Goal: Task Accomplishment & Management: Use online tool/utility

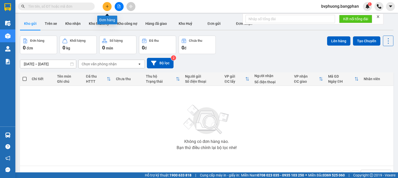
click at [107, 8] on button at bounding box center [107, 6] width 9 height 9
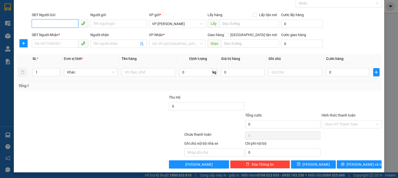
scroll to position [27, 0]
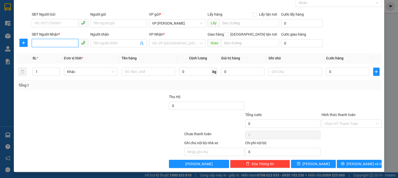
click at [35, 42] on input "SĐT Người Nhận *" at bounding box center [55, 43] width 47 height 8
click at [49, 54] on div "0975583556" at bounding box center [60, 54] width 50 height 6
type input "0975583556"
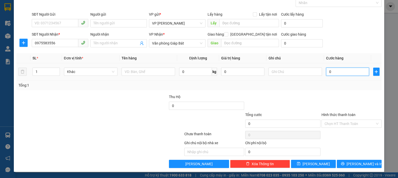
click at [327, 73] on input "0" at bounding box center [347, 71] width 43 height 8
type input "1"
type input "15"
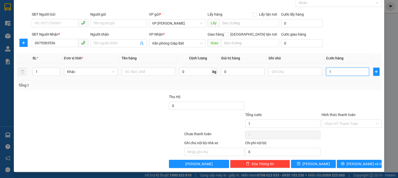
type input "15"
type input "150"
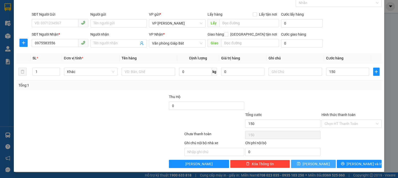
type input "150.000"
click at [300, 163] on icon "save" at bounding box center [298, 163] width 3 height 3
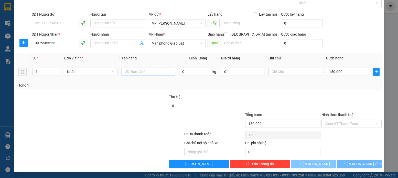
type input "0"
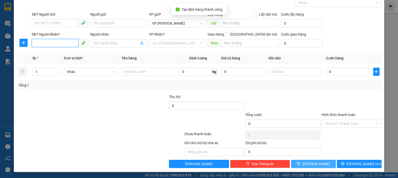
click at [32, 44] on input "SĐT Người Nhận *" at bounding box center [55, 43] width 47 height 8
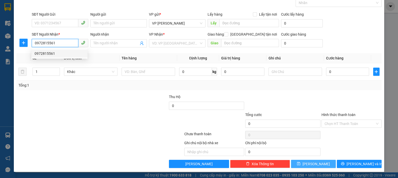
click at [49, 54] on div "0972815561" at bounding box center [60, 54] width 50 height 6
type input "0972815561"
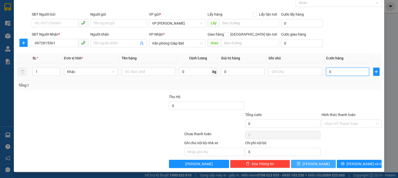
click at [327, 71] on input "0" at bounding box center [347, 71] width 43 height 8
type input "7"
type input "70"
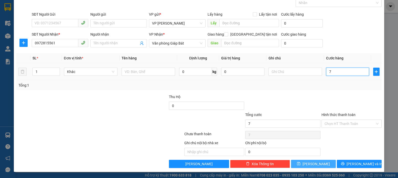
type input "70"
type input "70.000"
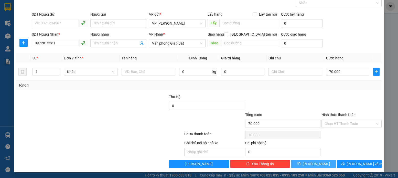
click at [300, 165] on span "save" at bounding box center [299, 164] width 4 height 4
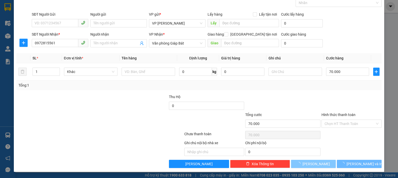
type input "0"
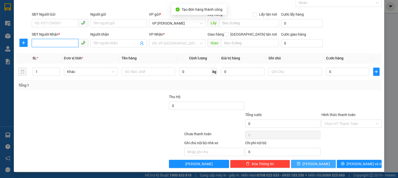
click at [34, 42] on input "SĐT Người Nhận *" at bounding box center [55, 43] width 47 height 8
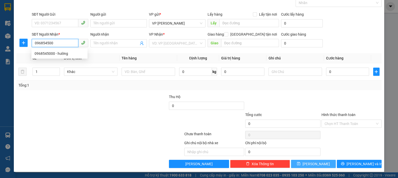
type input "0968545000"
click at [46, 52] on div "0968545000 - hường" at bounding box center [60, 54] width 50 height 6
type input "hường"
type input "gb"
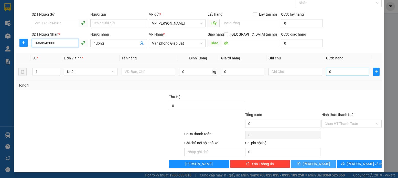
type input "0968545000"
click at [326, 71] on input "0" at bounding box center [347, 71] width 43 height 8
type input "1"
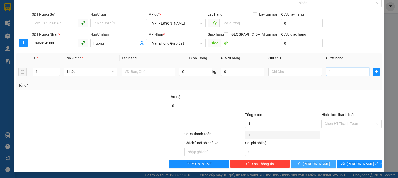
type input "18"
type input "180"
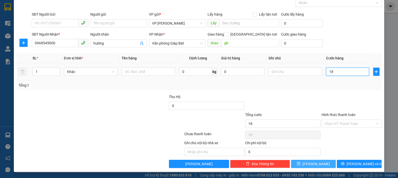
type input "180"
type input "180.000"
click at [308, 163] on button "[PERSON_NAME]" at bounding box center [313, 164] width 45 height 8
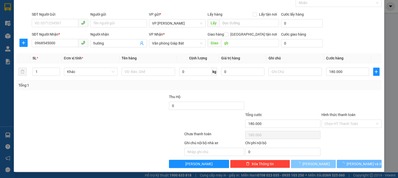
type input "0"
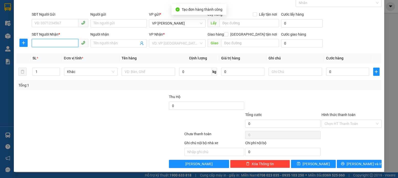
click at [33, 44] on input "SĐT Người Nhận *" at bounding box center [55, 43] width 47 height 8
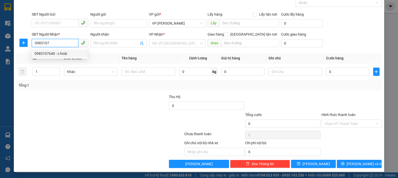
click at [45, 53] on div "0983107640 - c hoài" at bounding box center [60, 54] width 50 height 6
type input "0983107640"
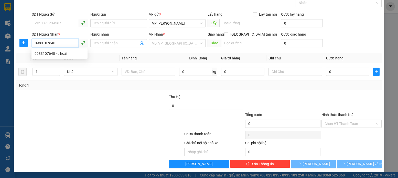
type input "[PERSON_NAME]"
type input "gb"
type input "70.000"
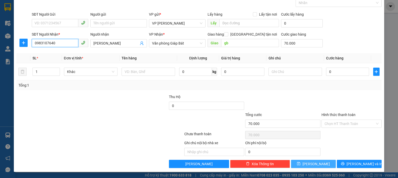
type input "0983107640"
click at [300, 163] on icon "save" at bounding box center [299, 164] width 4 height 4
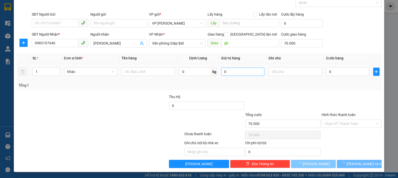
type input "0"
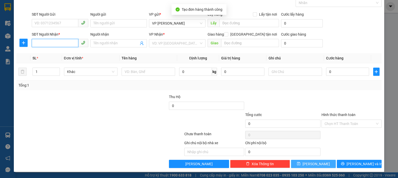
click at [34, 43] on input "SĐT Người Nhận *" at bounding box center [55, 43] width 47 height 8
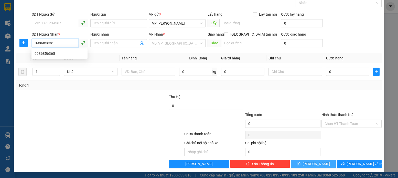
type input "0986856365"
click at [49, 53] on div "0986856365" at bounding box center [60, 54] width 50 height 6
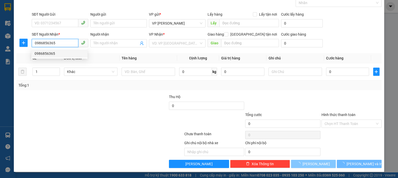
type input "[PERSON_NAME]"
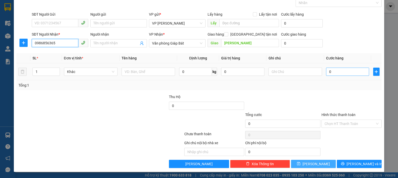
type input "0986856365"
click at [328, 72] on input "0" at bounding box center [347, 71] width 43 height 8
type input "5"
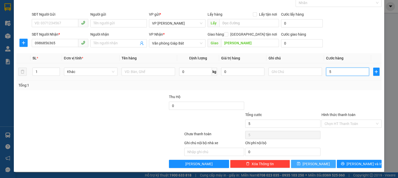
type input "50"
type input "50.000"
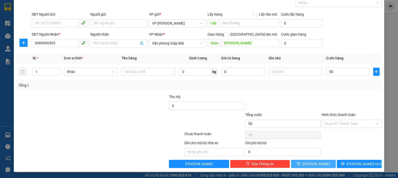
type input "50.000"
click at [300, 164] on icon "save" at bounding box center [298, 163] width 3 height 3
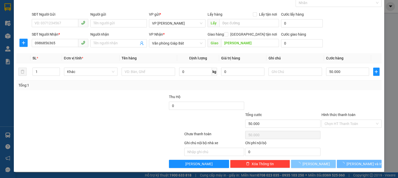
type input "0"
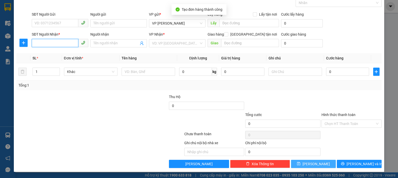
click at [35, 44] on input "SĐT Người Nhận *" at bounding box center [55, 43] width 47 height 8
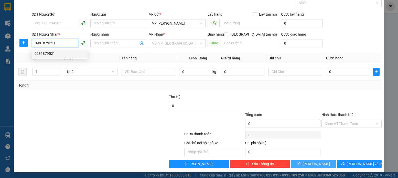
click at [47, 55] on div "0981879521" at bounding box center [60, 54] width 50 height 6
type input "0981879521"
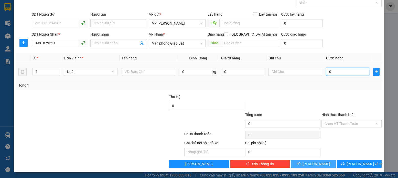
click at [329, 72] on input "0" at bounding box center [347, 71] width 43 height 8
type input "1"
type input "18"
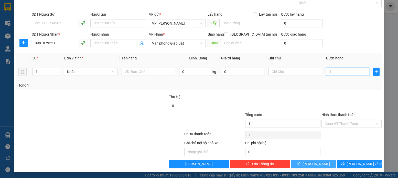
type input "18"
type input "180"
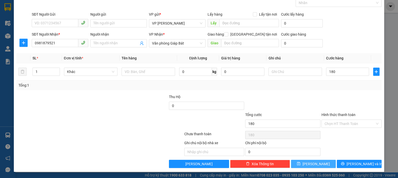
type input "180.000"
click at [305, 162] on button "[PERSON_NAME]" at bounding box center [313, 164] width 45 height 8
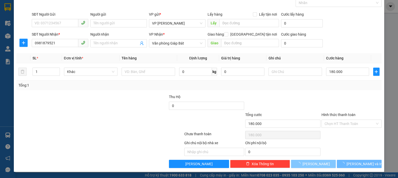
type input "0"
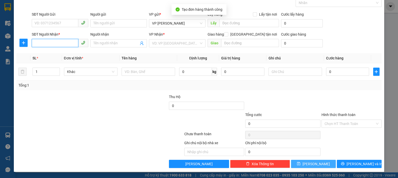
click at [38, 44] on input "SĐT Người Nhận *" at bounding box center [55, 43] width 47 height 8
click at [34, 43] on input "SĐT Người Nhận *" at bounding box center [55, 43] width 47 height 8
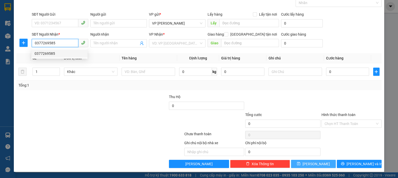
click at [50, 54] on div "0377269585" at bounding box center [60, 54] width 50 height 6
type input "0377269585"
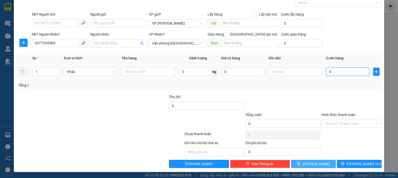
type input "1"
type input "10"
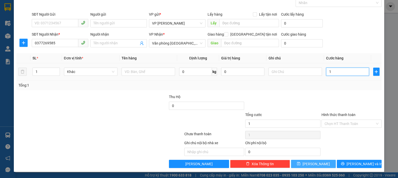
type input "10"
type input "100"
type input "100.000"
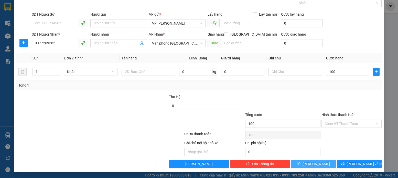
type input "100.000"
click at [300, 162] on icon "save" at bounding box center [299, 164] width 4 height 4
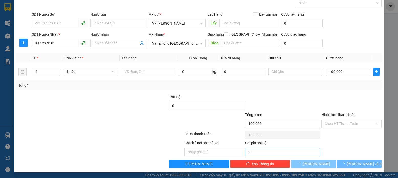
type input "0"
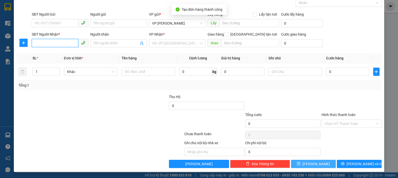
click at [34, 43] on input "SĐT Người Nhận *" at bounding box center [55, 43] width 47 height 8
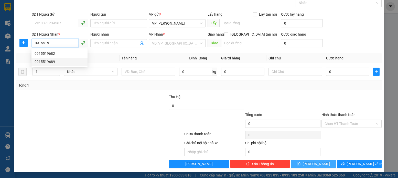
click at [52, 62] on div "0915519689" at bounding box center [60, 62] width 50 height 6
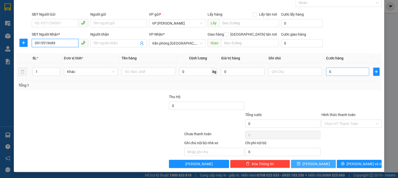
type input "0915519689"
click at [328, 72] on input "0" at bounding box center [347, 71] width 43 height 8
type input "1"
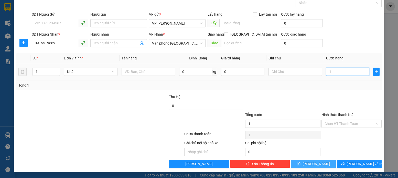
type input "10"
type input "100"
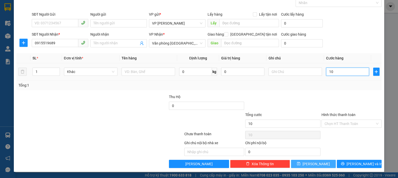
type input "100"
type input "100.000"
click at [300, 164] on icon "save" at bounding box center [299, 164] width 4 height 4
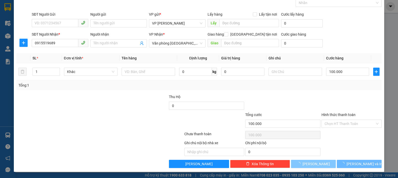
type input "0"
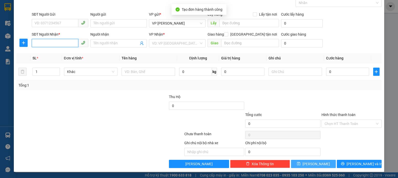
click at [34, 42] on input "SĐT Người Nhận *" at bounding box center [55, 43] width 47 height 8
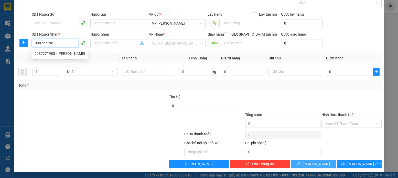
type input "0987271985"
click at [48, 53] on div "0987271985 - [PERSON_NAME]" at bounding box center [60, 54] width 50 height 6
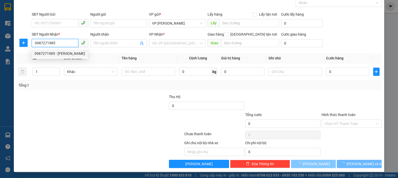
type input "huyền"
type input "md"
type input "300.000"
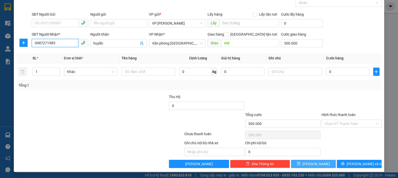
type input "0987271985"
click at [304, 163] on button "[PERSON_NAME]" at bounding box center [313, 164] width 45 height 8
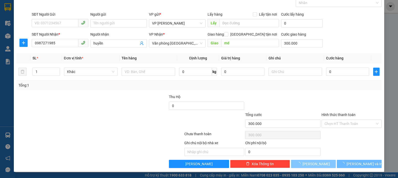
type input "0"
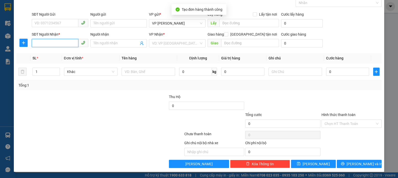
click at [33, 43] on input "SĐT Người Nhận *" at bounding box center [55, 43] width 47 height 8
type input "0943130386"
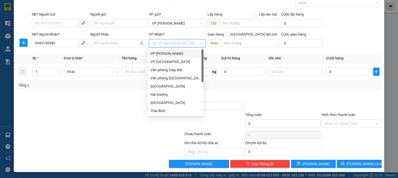
click at [195, 42] on input "search" at bounding box center [175, 43] width 47 height 8
drag, startPoint x: 172, startPoint y: 78, endPoint x: 178, endPoint y: 78, distance: 5.9
click at [173, 78] on div "Văn phòng [GEOGRAPHIC_DATA]" at bounding box center [175, 78] width 50 height 6
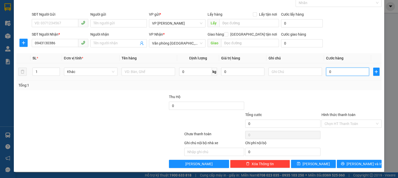
click at [328, 72] on input "0" at bounding box center [347, 71] width 43 height 8
type input "1"
type input "10"
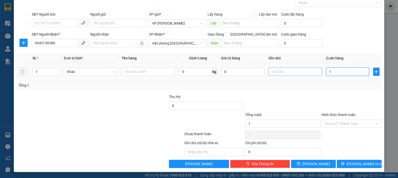
type input "10"
type input "100"
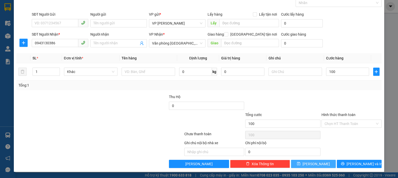
type input "100.000"
click at [300, 163] on icon "save" at bounding box center [299, 164] width 4 height 4
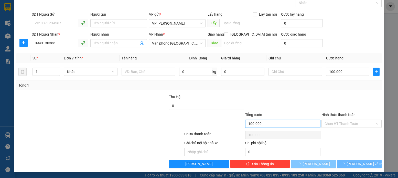
type input "0"
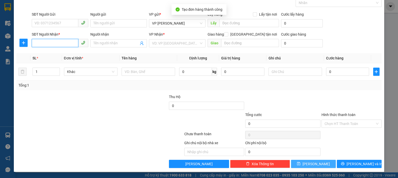
click at [35, 43] on input "SĐT Người Nhận *" at bounding box center [55, 43] width 47 height 8
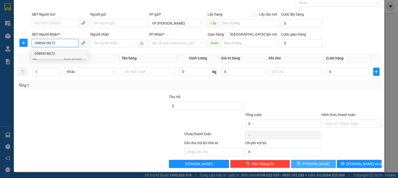
click at [49, 55] on div "0989418672" at bounding box center [60, 54] width 50 height 6
type input "0989418672"
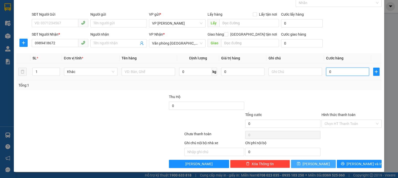
click at [328, 72] on input "0" at bounding box center [347, 71] width 43 height 8
type input "5"
type input "50"
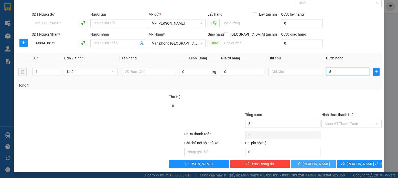
type input "50"
type input "50.000"
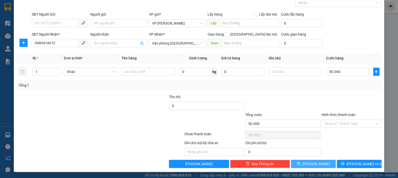
click at [303, 163] on button "[PERSON_NAME]" at bounding box center [313, 164] width 45 height 8
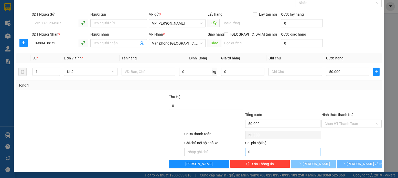
type input "0"
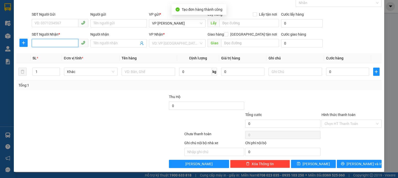
click at [36, 43] on input "SĐT Người Nhận *" at bounding box center [55, 43] width 47 height 8
type input "0962221088"
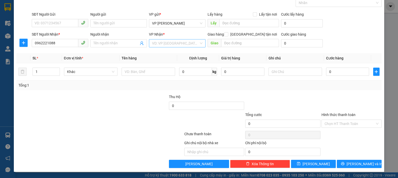
click at [192, 43] on input "search" at bounding box center [175, 43] width 47 height 8
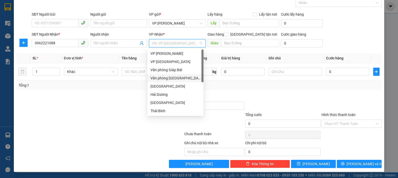
click at [174, 78] on div "Văn phòng [GEOGRAPHIC_DATA]" at bounding box center [175, 78] width 50 height 6
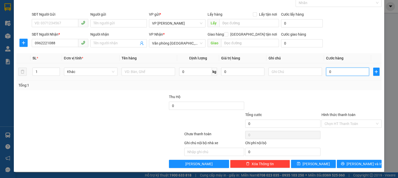
click at [328, 72] on input "0" at bounding box center [347, 71] width 43 height 8
type input "8"
type input "80"
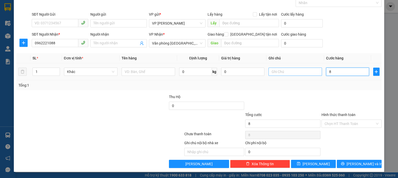
type input "80"
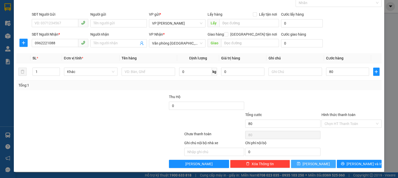
type input "80.000"
click at [300, 163] on icon "save" at bounding box center [299, 164] width 4 height 4
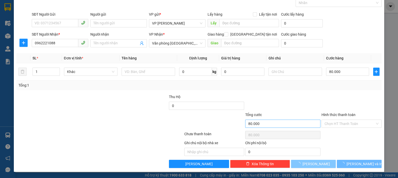
type input "0"
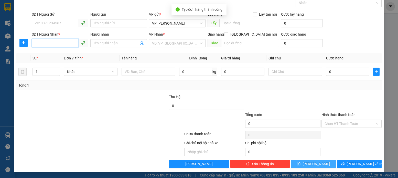
click at [33, 42] on input "SĐT Người Nhận *" at bounding box center [55, 43] width 47 height 8
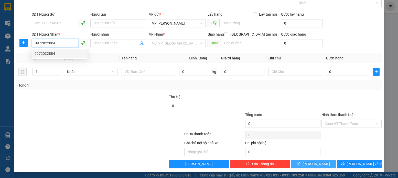
click at [51, 54] on div "0972022884" at bounding box center [60, 54] width 50 height 6
type input "0972022884"
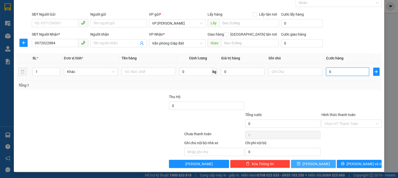
click at [327, 71] on input "0" at bounding box center [347, 71] width 43 height 8
type input "9"
type input "90"
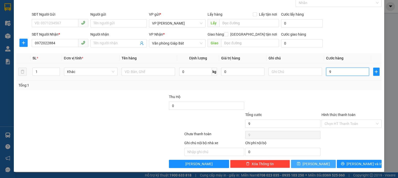
type input "90"
type input "90.000"
click at [300, 162] on icon "save" at bounding box center [298, 163] width 3 height 3
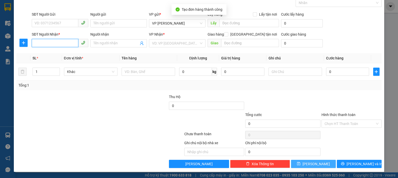
click at [33, 44] on input "SĐT Người Nhận *" at bounding box center [55, 43] width 47 height 8
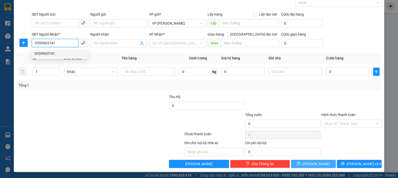
drag, startPoint x: 44, startPoint y: 54, endPoint x: 47, endPoint y: 53, distance: 3.7
click at [45, 54] on div "0559965741" at bounding box center [60, 54] width 50 height 6
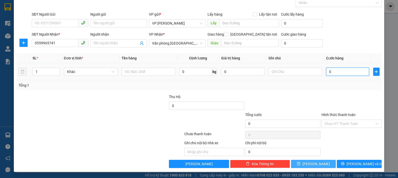
click at [328, 71] on input "0" at bounding box center [347, 71] width 43 height 8
click at [300, 164] on icon "save" at bounding box center [299, 164] width 4 height 4
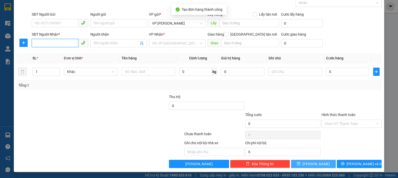
drag, startPoint x: 35, startPoint y: 45, endPoint x: 37, endPoint y: 42, distance: 2.8
click at [37, 42] on input "SĐT Người Nhận *" at bounding box center [55, 43] width 47 height 8
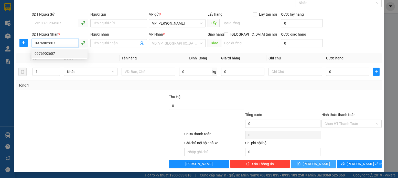
drag, startPoint x: 45, startPoint y: 54, endPoint x: 49, endPoint y: 54, distance: 4.4
click at [48, 54] on div "0976902607" at bounding box center [60, 54] width 50 height 6
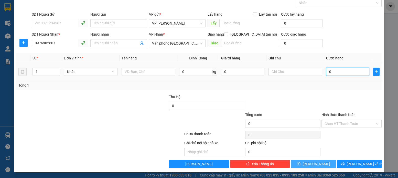
click at [328, 72] on input "0" at bounding box center [347, 71] width 43 height 8
click at [300, 162] on icon "save" at bounding box center [298, 163] width 3 height 3
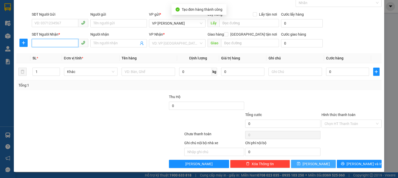
click at [33, 42] on input "SĐT Người Nhận *" at bounding box center [55, 43] width 47 height 8
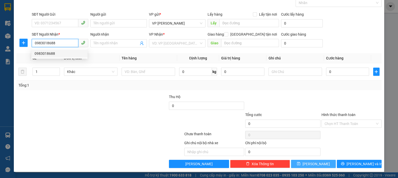
click at [50, 53] on div "0983018688" at bounding box center [60, 54] width 50 height 6
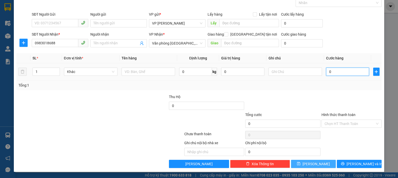
click at [329, 72] on input "0" at bounding box center [347, 71] width 43 height 8
click at [300, 163] on icon "save" at bounding box center [298, 163] width 3 height 3
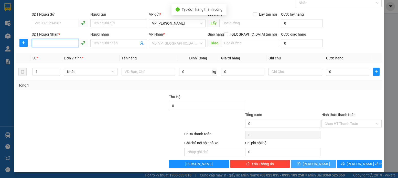
click at [35, 42] on input "SĐT Người Nhận *" at bounding box center [55, 43] width 47 height 8
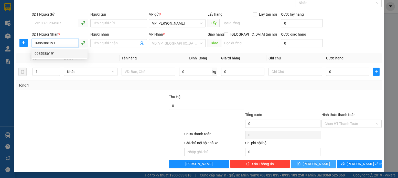
click at [48, 52] on div "0985386191" at bounding box center [60, 54] width 50 height 6
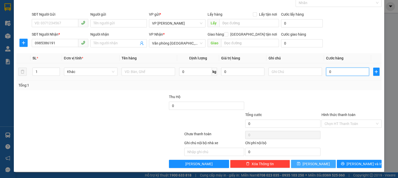
click at [330, 74] on input "0" at bounding box center [347, 71] width 43 height 8
click at [300, 165] on icon "save" at bounding box center [298, 163] width 3 height 3
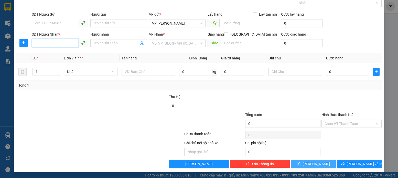
click at [33, 42] on input "SĐT Người Nhận *" at bounding box center [55, 43] width 47 height 8
click at [50, 53] on div "0336261400" at bounding box center [60, 54] width 50 height 6
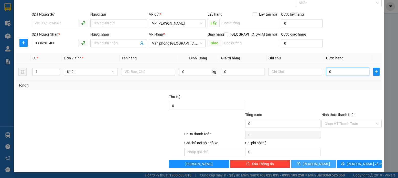
click at [329, 73] on input "0" at bounding box center [347, 71] width 43 height 8
click at [300, 165] on icon "save" at bounding box center [299, 164] width 4 height 4
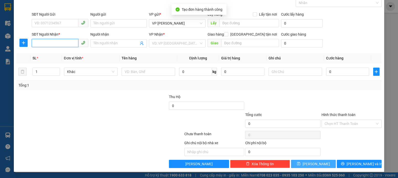
click at [36, 42] on input "SĐT Người Nhận *" at bounding box center [55, 43] width 47 height 8
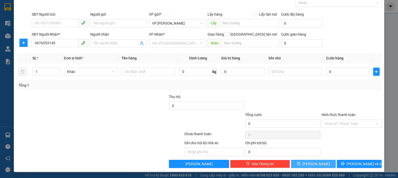
drag, startPoint x: 180, startPoint y: 42, endPoint x: 181, endPoint y: 48, distance: 5.9
click at [181, 43] on input "search" at bounding box center [175, 43] width 47 height 8
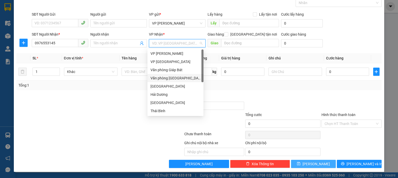
click at [175, 78] on div "Văn phòng [GEOGRAPHIC_DATA]" at bounding box center [175, 78] width 50 height 6
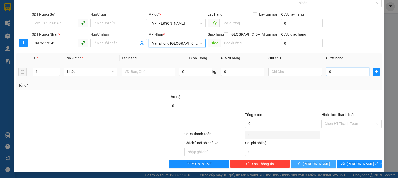
click at [327, 72] on input "0" at bounding box center [347, 71] width 43 height 8
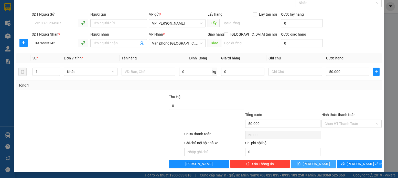
click at [308, 162] on button "[PERSON_NAME]" at bounding box center [313, 164] width 45 height 8
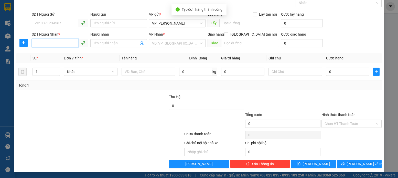
drag, startPoint x: 35, startPoint y: 45, endPoint x: 39, endPoint y: 44, distance: 4.2
click at [39, 44] on input "SĐT Người Nhận *" at bounding box center [55, 43] width 47 height 8
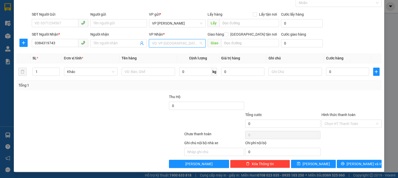
click at [193, 42] on input "search" at bounding box center [175, 43] width 47 height 8
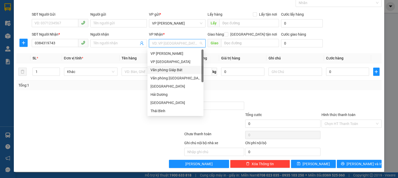
click at [177, 70] on div "Văn phòng Giáp Bát" at bounding box center [175, 70] width 50 height 6
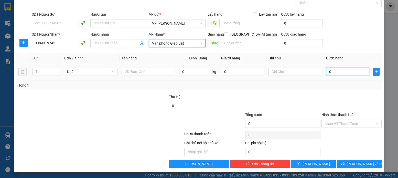
click at [328, 71] on input "0" at bounding box center [347, 71] width 43 height 8
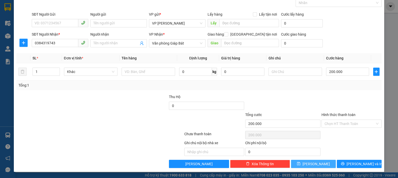
click at [300, 163] on icon "save" at bounding box center [298, 163] width 3 height 3
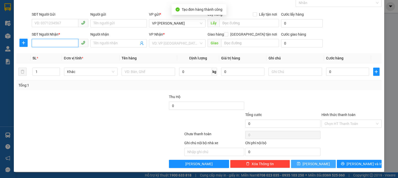
click at [34, 44] on input "SĐT Người Nhận *" at bounding box center [55, 43] width 47 height 8
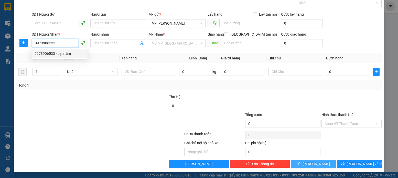
click at [50, 54] on div "0973906533 - bạn tâm" at bounding box center [60, 54] width 50 height 6
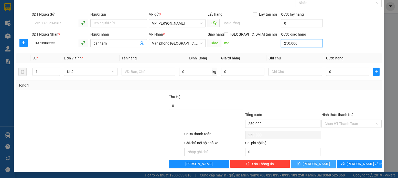
click at [293, 44] on input "250.000" at bounding box center [302, 43] width 42 height 8
click at [327, 73] on input "0" at bounding box center [347, 71] width 43 height 8
click at [300, 163] on icon "save" at bounding box center [299, 164] width 4 height 4
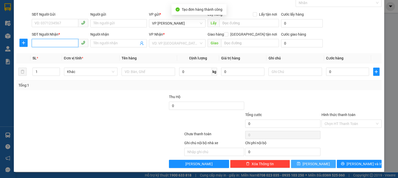
click at [35, 42] on input "SĐT Người Nhận *" at bounding box center [55, 43] width 47 height 8
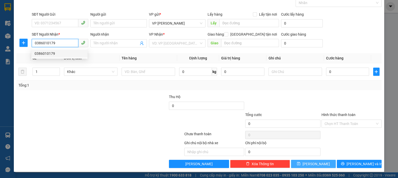
click at [50, 54] on div "0386010179" at bounding box center [60, 54] width 50 height 6
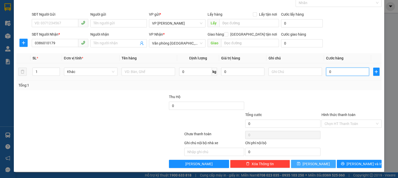
click at [328, 72] on input "0" at bounding box center [347, 71] width 43 height 8
click at [300, 164] on icon "save" at bounding box center [299, 164] width 4 height 4
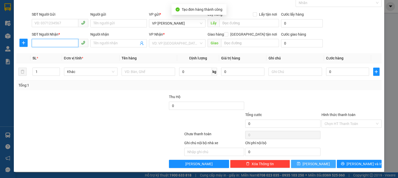
click at [32, 42] on input "SĐT Người Nhận *" at bounding box center [55, 43] width 47 height 8
click at [199, 44] on div "VD: VP [GEOGRAPHIC_DATA]" at bounding box center [177, 43] width 57 height 8
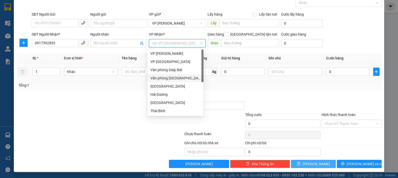
drag, startPoint x: 173, startPoint y: 77, endPoint x: 213, endPoint y: 77, distance: 39.6
click at [176, 78] on div "Văn phòng [GEOGRAPHIC_DATA]" at bounding box center [175, 78] width 50 height 6
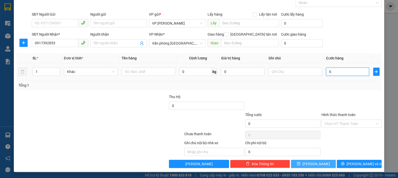
click at [328, 71] on input "0" at bounding box center [347, 71] width 43 height 8
click at [300, 163] on icon "save" at bounding box center [299, 164] width 4 height 4
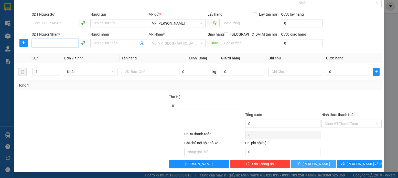
click at [35, 44] on input "SĐT Người Nhận *" at bounding box center [55, 43] width 47 height 8
drag, startPoint x: 49, startPoint y: 54, endPoint x: 168, endPoint y: 72, distance: 120.0
click at [50, 54] on div "0963163838" at bounding box center [60, 54] width 50 height 6
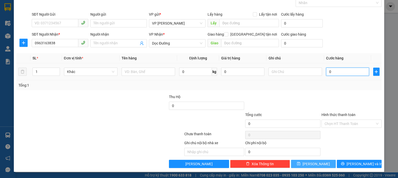
click at [328, 71] on input "0" at bounding box center [347, 71] width 43 height 8
click at [300, 165] on icon "save" at bounding box center [298, 163] width 3 height 3
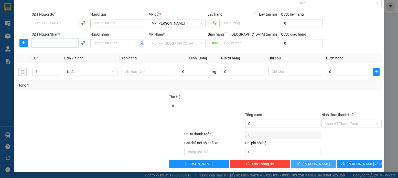
click at [36, 43] on input "SĐT Người Nhận *" at bounding box center [55, 43] width 47 height 8
click at [48, 53] on div "0961262621" at bounding box center [60, 54] width 50 height 6
click at [300, 165] on icon "save" at bounding box center [299, 164] width 4 height 4
click at [35, 43] on input "SĐT Người Nhận *" at bounding box center [55, 43] width 47 height 8
click at [44, 53] on div "0903419914" at bounding box center [60, 54] width 50 height 6
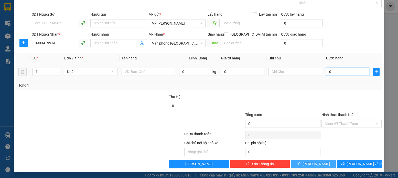
click at [327, 71] on input "0" at bounding box center [347, 71] width 43 height 8
click at [300, 165] on icon "save" at bounding box center [299, 164] width 4 height 4
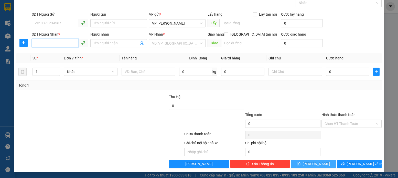
click at [33, 42] on input "SĐT Người Nhận *" at bounding box center [55, 43] width 47 height 8
click at [45, 52] on div "0936897198" at bounding box center [60, 54] width 50 height 6
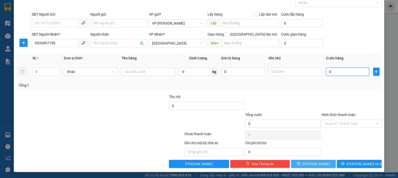
click at [328, 73] on input "0" at bounding box center [347, 71] width 43 height 8
click at [300, 164] on icon "save" at bounding box center [298, 163] width 3 height 3
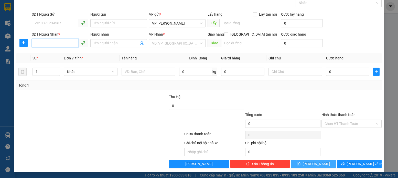
click at [35, 43] on input "SĐT Người Nhận *" at bounding box center [55, 43] width 47 height 8
click at [48, 52] on div "0815464415" at bounding box center [60, 54] width 50 height 6
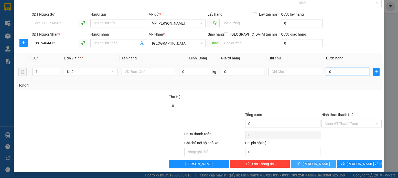
click at [329, 71] on input "0" at bounding box center [347, 71] width 43 height 8
click at [309, 163] on button "[PERSON_NAME]" at bounding box center [313, 164] width 45 height 8
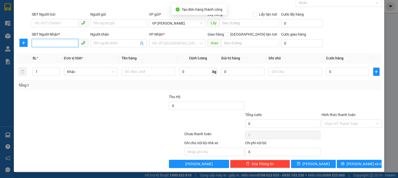
click at [34, 41] on input "SĐT Người Nhận *" at bounding box center [55, 43] width 47 height 8
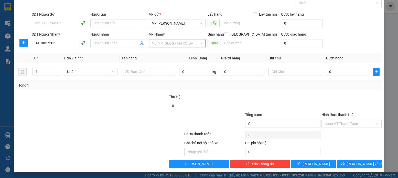
click at [195, 44] on input "search" at bounding box center [175, 43] width 47 height 8
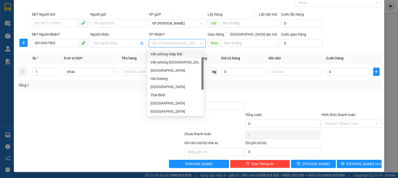
drag, startPoint x: 203, startPoint y: 64, endPoint x: 203, endPoint y: 76, distance: 12.5
click at [203, 75] on div at bounding box center [202, 73] width 2 height 33
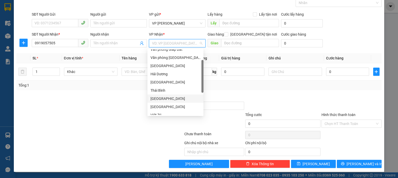
drag, startPoint x: 160, startPoint y: 99, endPoint x: 164, endPoint y: 99, distance: 4.4
click at [162, 99] on div "[GEOGRAPHIC_DATA]" at bounding box center [175, 99] width 50 height 6
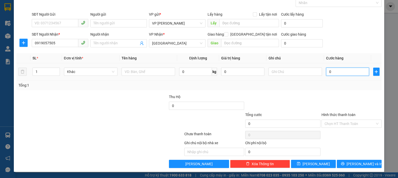
click at [330, 72] on input "0" at bounding box center [347, 71] width 43 height 8
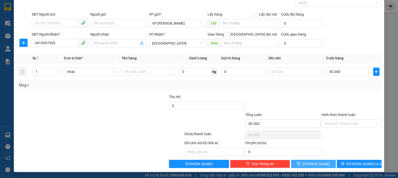
click at [300, 164] on icon "save" at bounding box center [299, 164] width 4 height 4
click at [33, 43] on input "SĐT Người Nhận *" at bounding box center [55, 43] width 47 height 8
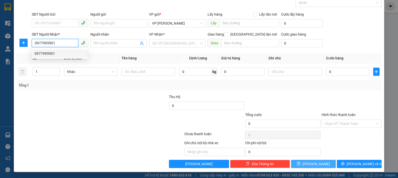
click at [49, 53] on div "0977995901" at bounding box center [60, 54] width 50 height 6
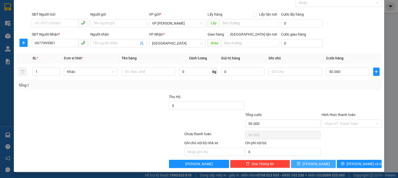
click at [300, 163] on icon "save" at bounding box center [298, 163] width 3 height 3
drag, startPoint x: 33, startPoint y: 42, endPoint x: 39, endPoint y: 36, distance: 8.3
click at [39, 36] on div "SĐT Người Nhận * VD: 0377654321" at bounding box center [60, 40] width 57 height 18
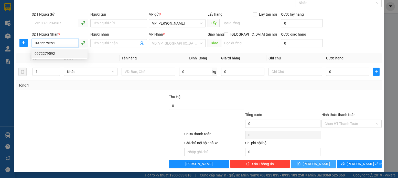
click at [49, 53] on div "0972279592" at bounding box center [60, 54] width 50 height 6
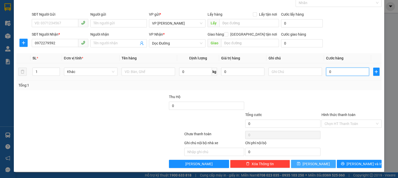
click at [329, 72] on input "0" at bounding box center [347, 71] width 43 height 8
click at [300, 164] on icon "save" at bounding box center [299, 164] width 4 height 4
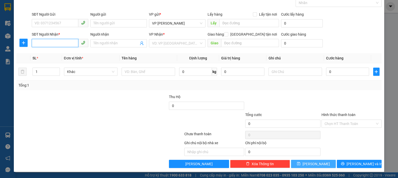
click at [35, 43] on input "SĐT Người Nhận *" at bounding box center [55, 43] width 47 height 8
click at [49, 53] on div "0962656786" at bounding box center [60, 54] width 50 height 6
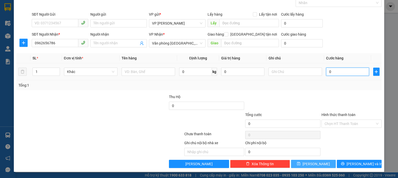
click at [330, 71] on input "0" at bounding box center [347, 71] width 43 height 8
click at [300, 162] on icon "save" at bounding box center [299, 164] width 4 height 4
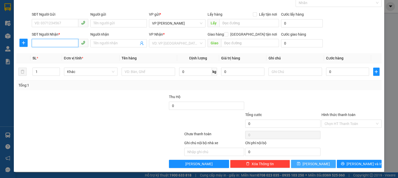
click at [35, 44] on input "SĐT Người Nhận *" at bounding box center [55, 43] width 47 height 8
click at [192, 44] on input "search" at bounding box center [175, 43] width 47 height 8
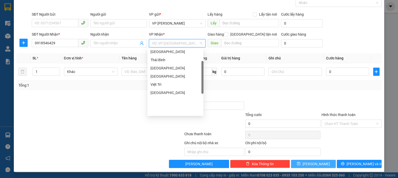
scroll to position [74, 0]
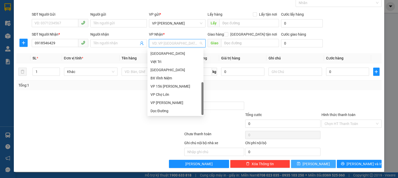
drag, startPoint x: 202, startPoint y: 75, endPoint x: 200, endPoint y: 117, distance: 42.5
click at [201, 117] on body "Kết quả tìm kiếm ( 0 ) Bộ lọc No Data bvphuong.bangphan 1 Điều hành xe Kho hàng…" at bounding box center [199, 89] width 398 height 178
click at [165, 71] on div "[GEOGRAPHIC_DATA]" at bounding box center [175, 70] width 50 height 6
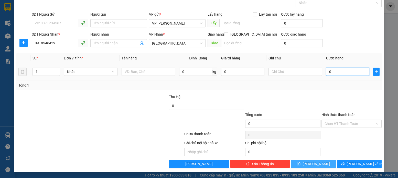
click at [328, 72] on input "0" at bounding box center [347, 71] width 43 height 8
click at [300, 163] on icon "save" at bounding box center [299, 164] width 4 height 4
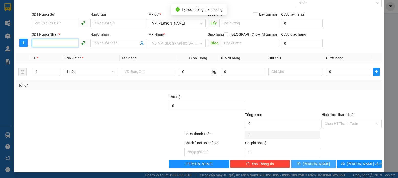
click at [35, 43] on input "SĐT Người Nhận *" at bounding box center [55, 43] width 47 height 8
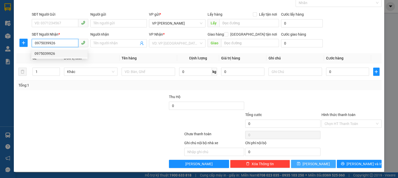
click at [49, 54] on div "0975039926" at bounding box center [60, 54] width 50 height 6
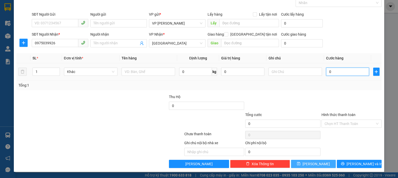
click at [329, 72] on input "0" at bounding box center [347, 71] width 43 height 8
click at [300, 164] on icon "save" at bounding box center [299, 164] width 4 height 4
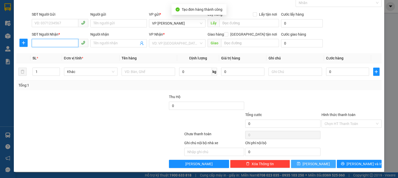
click at [37, 44] on input "SĐT Người Nhận *" at bounding box center [55, 43] width 47 height 8
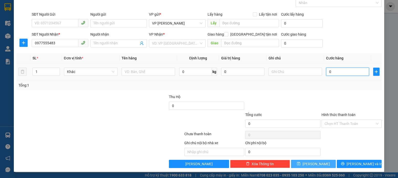
click at [329, 72] on input "0" at bounding box center [347, 71] width 43 height 8
click at [300, 164] on icon "save" at bounding box center [298, 163] width 3 height 3
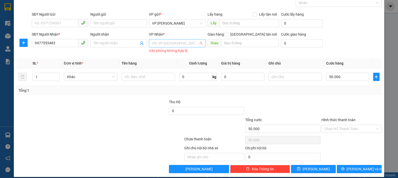
click at [194, 41] on input "search" at bounding box center [175, 43] width 47 height 8
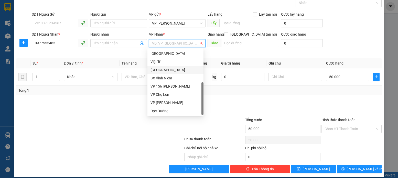
click at [165, 70] on div "[GEOGRAPHIC_DATA]" at bounding box center [175, 70] width 50 height 6
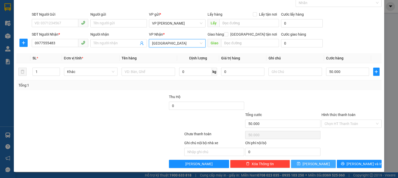
click at [300, 165] on icon "save" at bounding box center [299, 164] width 4 height 4
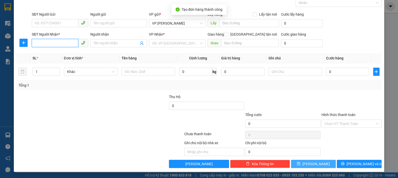
click at [37, 41] on input "SĐT Người Nhận *" at bounding box center [55, 43] width 47 height 8
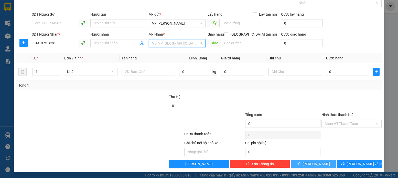
click at [187, 40] on input "search" at bounding box center [175, 43] width 47 height 8
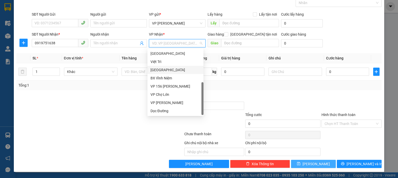
click at [167, 70] on div "[GEOGRAPHIC_DATA]" at bounding box center [175, 70] width 50 height 6
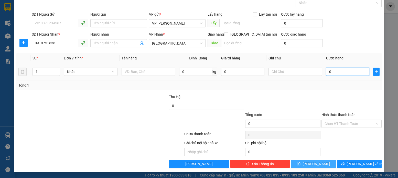
click at [327, 72] on input "0" at bounding box center [347, 71] width 43 height 8
click at [300, 162] on icon "save" at bounding box center [299, 164] width 4 height 4
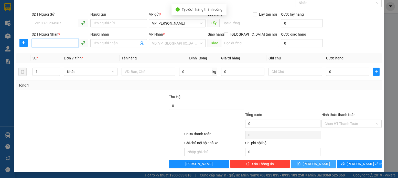
click at [36, 43] on input "SĐT Người Nhận *" at bounding box center [55, 43] width 47 height 8
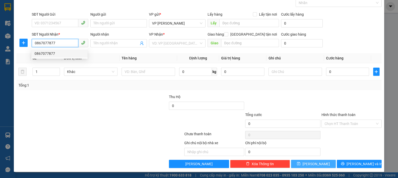
click at [48, 55] on div "0867077877" at bounding box center [60, 54] width 50 height 6
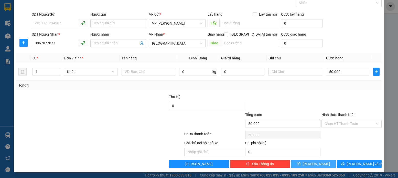
click at [300, 164] on icon "save" at bounding box center [298, 163] width 3 height 3
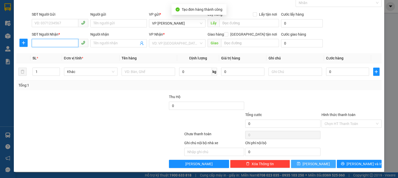
click at [35, 42] on input "SĐT Người Nhận *" at bounding box center [55, 43] width 47 height 8
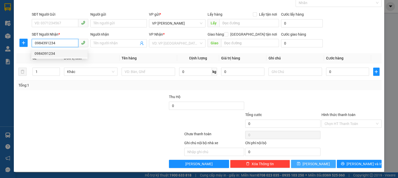
click at [48, 53] on div "0984391234" at bounding box center [60, 54] width 50 height 6
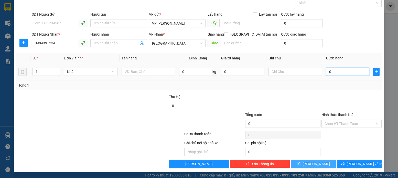
click at [329, 72] on input "0" at bounding box center [347, 71] width 43 height 8
click at [300, 163] on icon "save" at bounding box center [299, 164] width 4 height 4
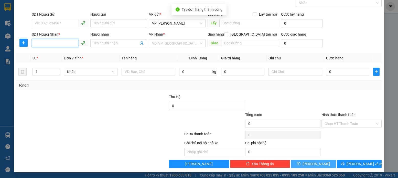
click at [35, 42] on input "SĐT Người Nhận *" at bounding box center [55, 43] width 47 height 8
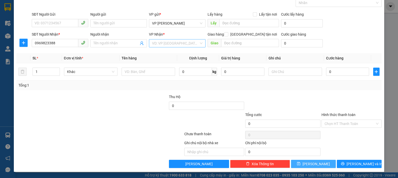
click at [194, 41] on input "search" at bounding box center [175, 43] width 47 height 8
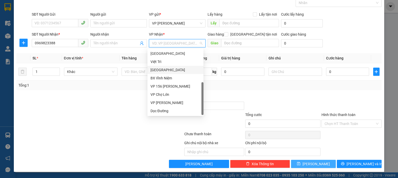
click at [161, 71] on div "[GEOGRAPHIC_DATA]" at bounding box center [175, 70] width 50 height 6
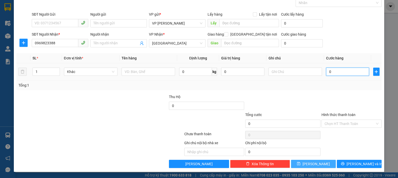
click at [329, 73] on input "0" at bounding box center [347, 71] width 43 height 8
click at [300, 163] on icon "save" at bounding box center [299, 164] width 4 height 4
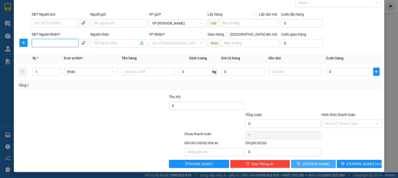
click at [36, 43] on input "SĐT Người Nhận *" at bounding box center [55, 43] width 47 height 8
click at [49, 52] on div "0946224899" at bounding box center [60, 54] width 50 height 6
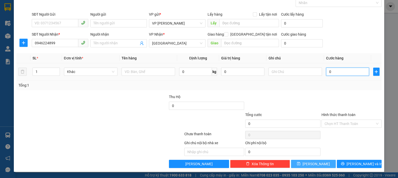
click at [327, 71] on input "0" at bounding box center [347, 71] width 43 height 8
click at [303, 164] on button "[PERSON_NAME]" at bounding box center [313, 164] width 45 height 8
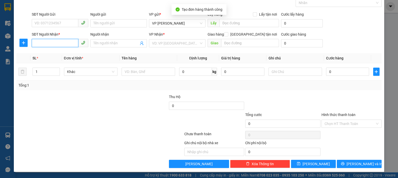
click at [35, 43] on input "SĐT Người Nhận *" at bounding box center [55, 43] width 47 height 8
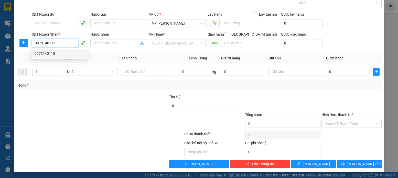
click at [51, 54] on div "0973140115" at bounding box center [60, 54] width 50 height 6
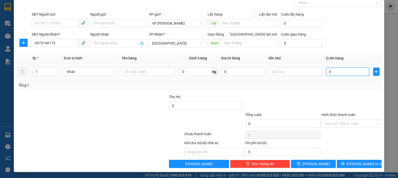
click at [328, 71] on input "0" at bounding box center [347, 71] width 43 height 8
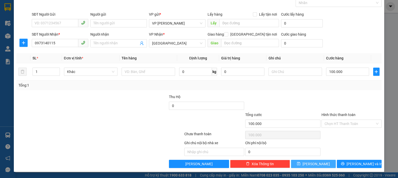
click at [300, 163] on icon "save" at bounding box center [299, 164] width 4 height 4
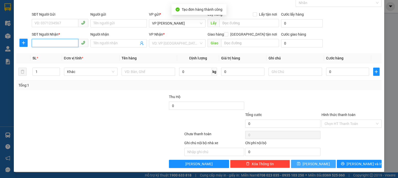
click at [33, 44] on input "SĐT Người Nhận *" at bounding box center [55, 43] width 47 height 8
drag, startPoint x: 199, startPoint y: 43, endPoint x: 186, endPoint y: 49, distance: 14.9
click at [198, 43] on div "VD: VP [GEOGRAPHIC_DATA]" at bounding box center [177, 43] width 57 height 8
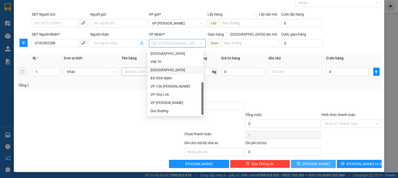
drag, startPoint x: 162, startPoint y: 71, endPoint x: 169, endPoint y: 70, distance: 7.4
click at [162, 71] on div "[GEOGRAPHIC_DATA]" at bounding box center [175, 70] width 50 height 6
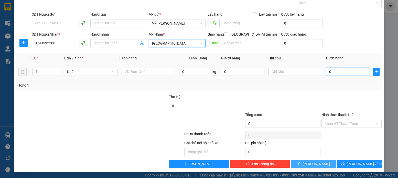
click at [328, 72] on input "0" at bounding box center [347, 71] width 43 height 8
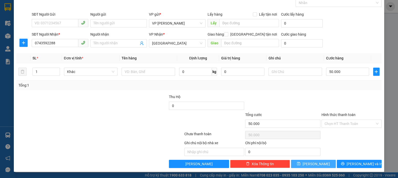
click at [300, 164] on icon "save" at bounding box center [299, 164] width 4 height 4
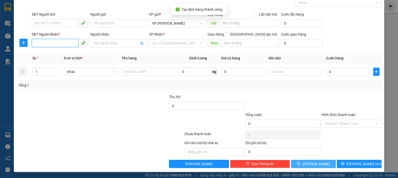
click at [34, 42] on input "SĐT Người Nhận *" at bounding box center [55, 43] width 47 height 8
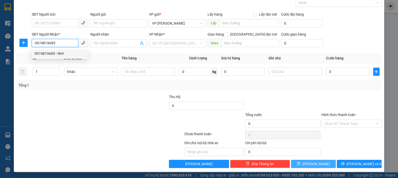
click at [47, 53] on div "0974819685 - NHI" at bounding box center [60, 54] width 50 height 6
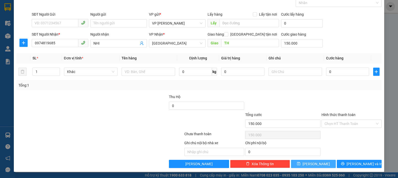
click at [300, 164] on icon "save" at bounding box center [298, 163] width 3 height 3
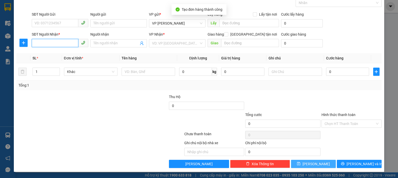
click at [35, 43] on input "SĐT Người Nhận *" at bounding box center [55, 43] width 47 height 8
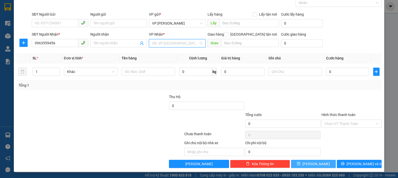
click at [194, 43] on input "search" at bounding box center [175, 43] width 47 height 8
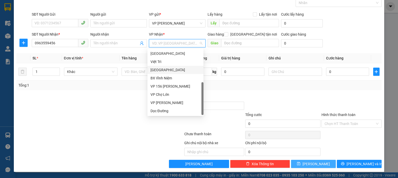
click at [162, 70] on div "[GEOGRAPHIC_DATA]" at bounding box center [175, 70] width 50 height 6
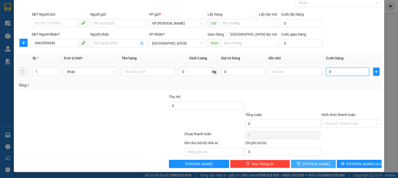
click at [329, 72] on input "0" at bounding box center [347, 71] width 43 height 8
click at [300, 164] on icon "save" at bounding box center [299, 164] width 4 height 4
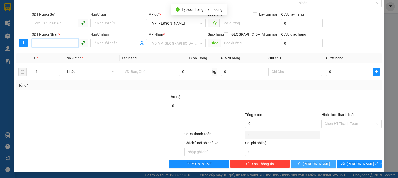
click at [35, 42] on input "SĐT Người Nhận *" at bounding box center [55, 43] width 47 height 8
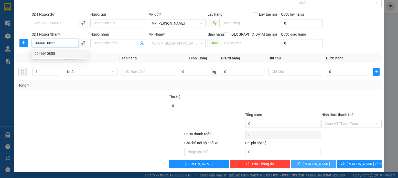
click at [48, 53] on div "0946610855" at bounding box center [60, 54] width 50 height 6
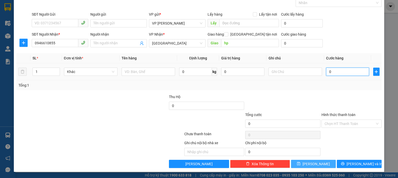
click at [326, 69] on input "0" at bounding box center [347, 71] width 43 height 8
click at [329, 116] on label "Hình thức thanh toán" at bounding box center [338, 114] width 34 height 4
click at [329, 120] on input "Hình thức thanh toán" at bounding box center [349, 124] width 50 height 8
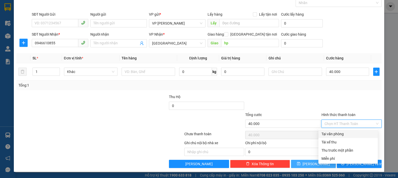
click at [329, 134] on div "Tại văn phòng" at bounding box center [347, 134] width 53 height 6
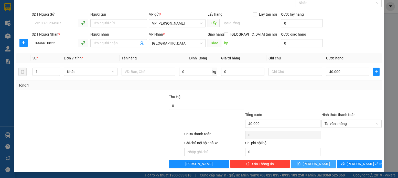
click at [300, 163] on icon "save" at bounding box center [298, 163] width 3 height 3
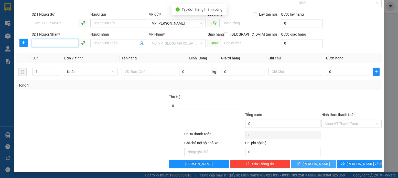
click at [35, 43] on input "SĐT Người Nhận *" at bounding box center [55, 43] width 47 height 8
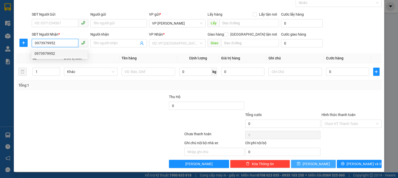
click at [41, 54] on div "0973979952" at bounding box center [60, 54] width 50 height 6
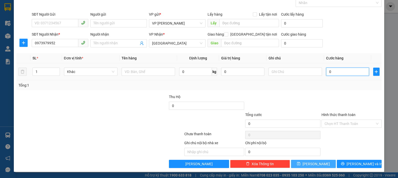
click at [329, 73] on input "0" at bounding box center [347, 71] width 43 height 8
click at [300, 163] on icon "save" at bounding box center [299, 164] width 4 height 4
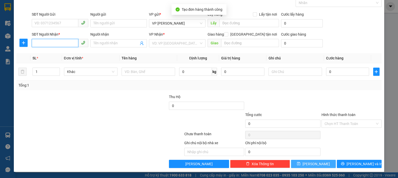
click at [35, 43] on input "SĐT Người Nhận *" at bounding box center [55, 43] width 47 height 8
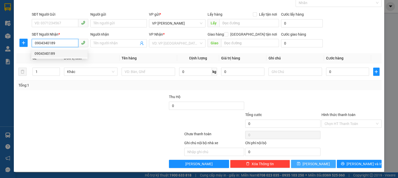
click at [48, 54] on div "0904340189" at bounding box center [60, 54] width 50 height 6
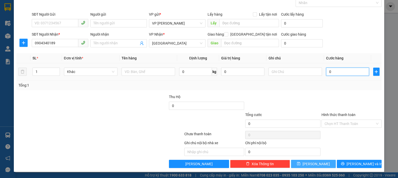
click at [327, 72] on input "0" at bounding box center [347, 71] width 43 height 8
click at [300, 162] on icon "save" at bounding box center [298, 163] width 3 height 3
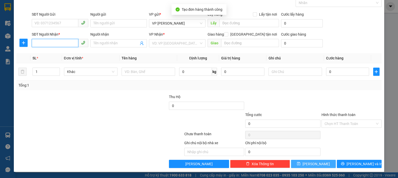
click at [33, 40] on input "SĐT Người Nhận *" at bounding box center [55, 43] width 47 height 8
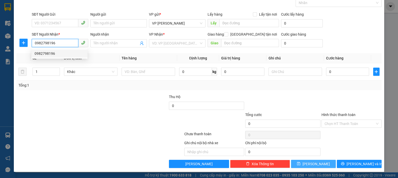
drag, startPoint x: 48, startPoint y: 52, endPoint x: 54, endPoint y: 47, distance: 7.8
click at [48, 52] on div "0982798196" at bounding box center [60, 54] width 50 height 6
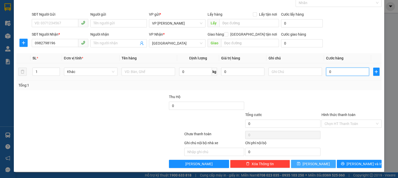
click at [329, 73] on input "0" at bounding box center [347, 71] width 43 height 8
click at [300, 164] on icon "save" at bounding box center [299, 164] width 4 height 4
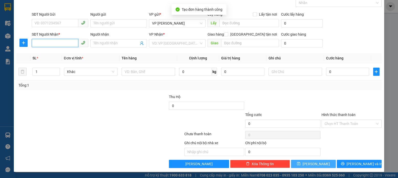
click at [34, 41] on input "SĐT Người Nhận *" at bounding box center [55, 43] width 47 height 8
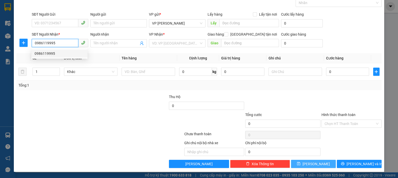
click at [46, 53] on div "0986119995" at bounding box center [60, 54] width 50 height 6
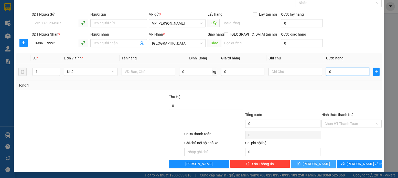
click at [328, 73] on input "0" at bounding box center [347, 71] width 43 height 8
click at [300, 164] on icon "save" at bounding box center [298, 163] width 3 height 3
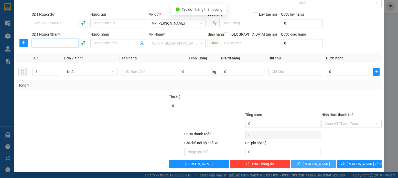
click at [36, 42] on input "SĐT Người Nhận *" at bounding box center [55, 43] width 47 height 8
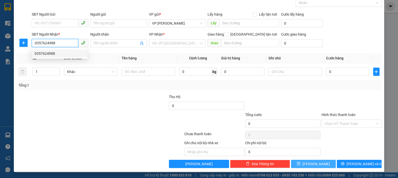
click at [49, 54] on div "0357624988" at bounding box center [60, 54] width 50 height 6
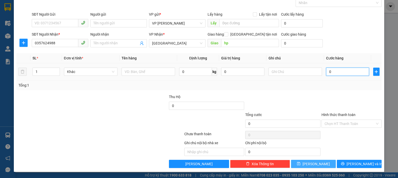
click at [329, 71] on input "0" at bounding box center [347, 71] width 43 height 8
click at [300, 163] on icon "save" at bounding box center [299, 164] width 4 height 4
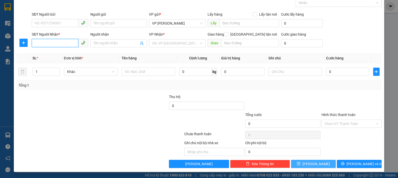
click at [34, 41] on input "SĐT Người Nhận *" at bounding box center [55, 43] width 47 height 8
click at [192, 43] on input "search" at bounding box center [175, 43] width 47 height 8
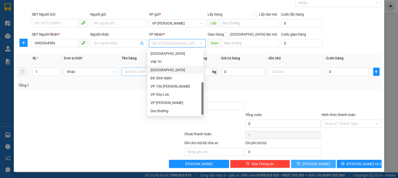
click at [163, 71] on div "[GEOGRAPHIC_DATA]" at bounding box center [175, 70] width 50 height 6
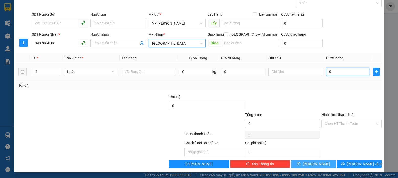
click at [328, 71] on input "0" at bounding box center [347, 71] width 43 height 8
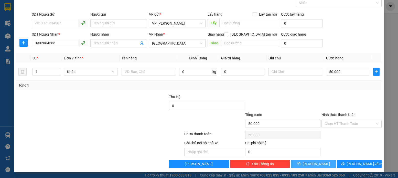
click at [328, 115] on label "Hình thức thanh toán" at bounding box center [338, 114] width 34 height 4
click at [328, 120] on input "Hình thức thanh toán" at bounding box center [349, 124] width 50 height 8
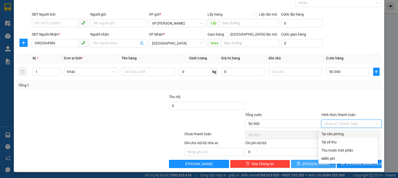
click at [330, 136] on div "Tại văn phòng" at bounding box center [347, 134] width 53 height 6
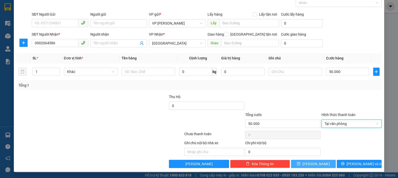
click at [300, 162] on icon "save" at bounding box center [299, 164] width 4 height 4
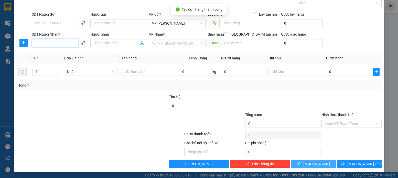
click at [36, 44] on input "SĐT Người Nhận *" at bounding box center [55, 43] width 47 height 8
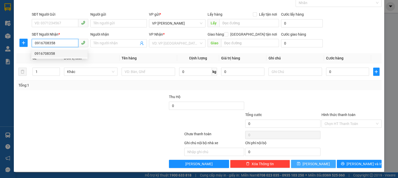
click at [47, 54] on div "0916708358" at bounding box center [60, 54] width 50 height 6
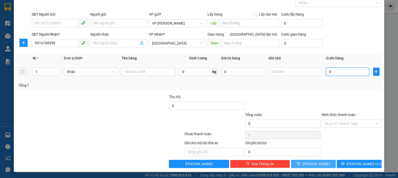
click at [331, 72] on input "0" at bounding box center [347, 71] width 43 height 8
click at [332, 116] on label "Hình thức thanh toán" at bounding box center [338, 114] width 34 height 4
click at [332, 120] on input "Hình thức thanh toán" at bounding box center [349, 124] width 50 height 8
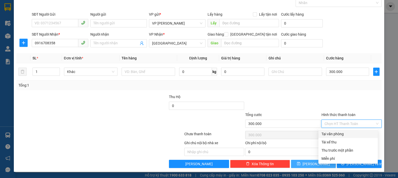
click at [330, 134] on div "Tại văn phòng" at bounding box center [347, 134] width 53 height 6
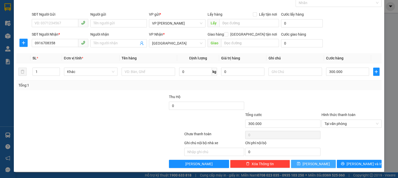
click at [300, 164] on icon "save" at bounding box center [299, 164] width 4 height 4
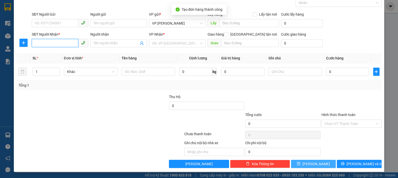
click at [36, 44] on input "SĐT Người Nhận *" at bounding box center [55, 43] width 47 height 8
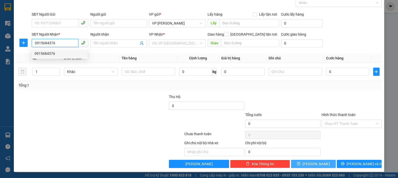
click at [48, 55] on div "0915684376" at bounding box center [60, 54] width 50 height 6
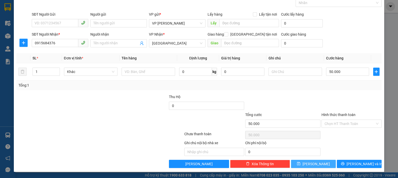
click at [300, 163] on icon "save" at bounding box center [299, 164] width 4 height 4
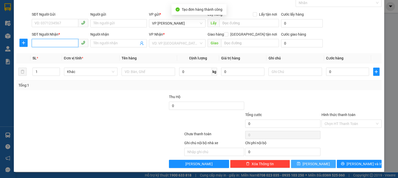
click at [35, 43] on input "SĐT Người Nhận *" at bounding box center [55, 43] width 47 height 8
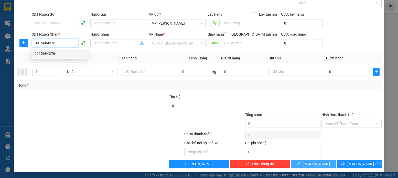
click at [46, 53] on div "0915684376" at bounding box center [60, 54] width 50 height 6
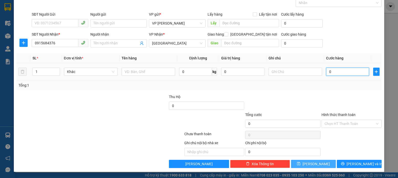
click at [329, 72] on input "0" at bounding box center [347, 71] width 43 height 8
click at [300, 164] on icon "save" at bounding box center [299, 164] width 4 height 4
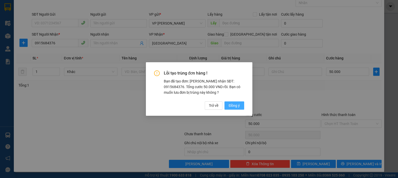
click at [235, 106] on span "Đồng ý" at bounding box center [233, 106] width 11 height 6
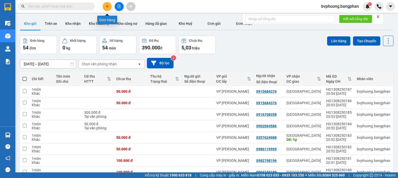
click at [106, 8] on icon "plus" at bounding box center [107, 7] width 4 height 4
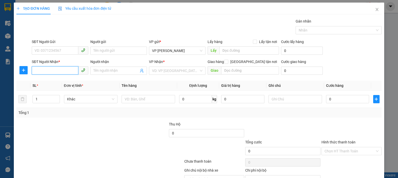
click at [35, 70] on input "SĐT Người Nhận *" at bounding box center [55, 70] width 47 height 8
click at [50, 81] on div "0963800320" at bounding box center [60, 81] width 50 height 6
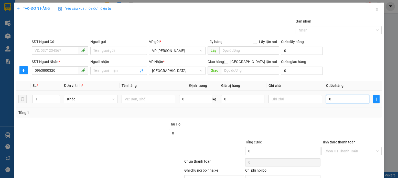
click at [329, 99] on input "0" at bounding box center [347, 99] width 43 height 8
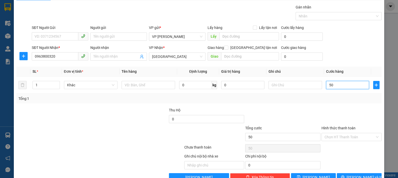
scroll to position [27, 0]
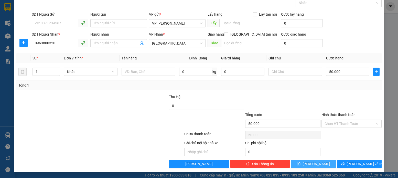
click at [300, 162] on icon "save" at bounding box center [299, 164] width 4 height 4
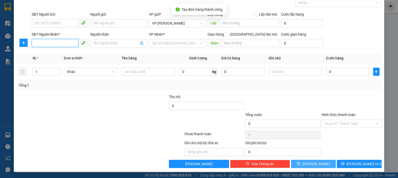
drag, startPoint x: 35, startPoint y: 43, endPoint x: 44, endPoint y: 42, distance: 9.5
click at [43, 42] on input "SĐT Người Nhận *" at bounding box center [55, 43] width 47 height 8
click at [34, 42] on input "SĐT Người Nhận *" at bounding box center [55, 43] width 47 height 8
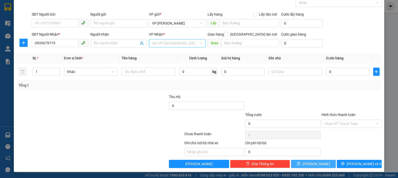
click at [190, 43] on input "search" at bounding box center [175, 43] width 47 height 8
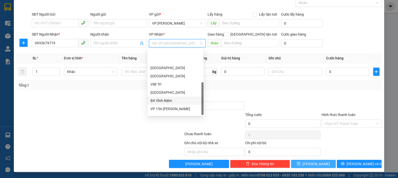
scroll to position [74, 0]
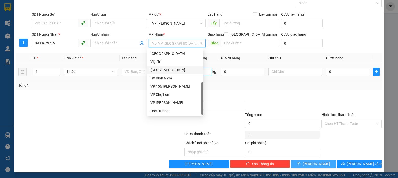
drag, startPoint x: 156, startPoint y: 70, endPoint x: 189, endPoint y: 74, distance: 33.5
click at [157, 70] on div "[GEOGRAPHIC_DATA]" at bounding box center [175, 70] width 50 height 6
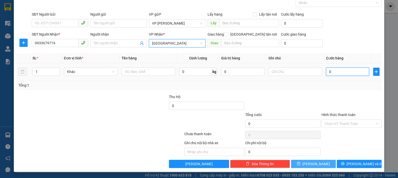
click at [328, 72] on input "0" at bounding box center [347, 71] width 43 height 8
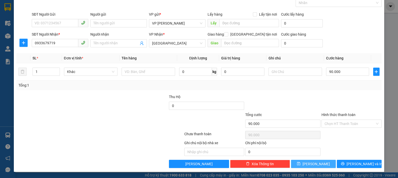
click at [300, 163] on icon "save" at bounding box center [299, 164] width 4 height 4
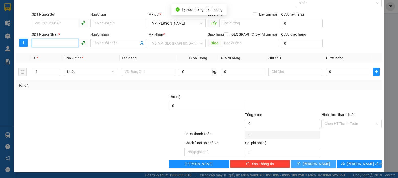
click at [34, 42] on input "SĐT Người Nhận *" at bounding box center [55, 43] width 47 height 8
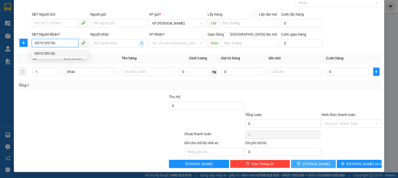
click at [51, 54] on div "0973195156" at bounding box center [60, 54] width 50 height 6
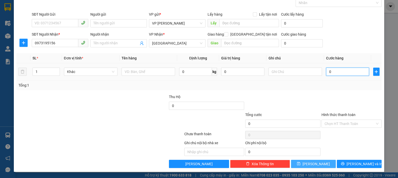
click at [330, 72] on input "0" at bounding box center [347, 71] width 43 height 8
click at [300, 165] on icon "save" at bounding box center [299, 164] width 4 height 4
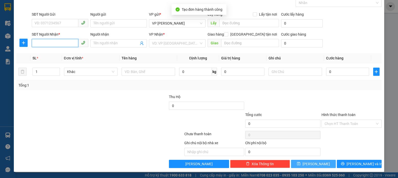
click at [37, 44] on input "SĐT Người Nhận *" at bounding box center [55, 43] width 47 height 8
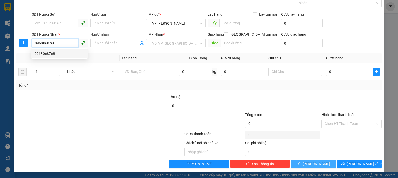
click at [48, 52] on div "0968068768" at bounding box center [60, 54] width 50 height 6
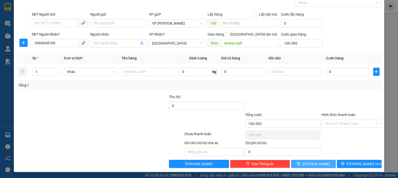
click at [300, 163] on icon "save" at bounding box center [298, 163] width 3 height 3
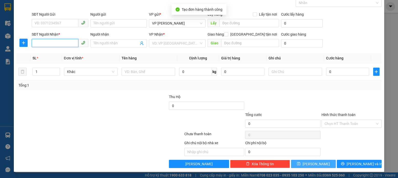
click at [33, 43] on input "SĐT Người Nhận *" at bounding box center [55, 43] width 47 height 8
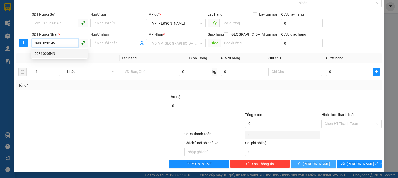
click at [49, 53] on div "0981020549" at bounding box center [60, 54] width 50 height 6
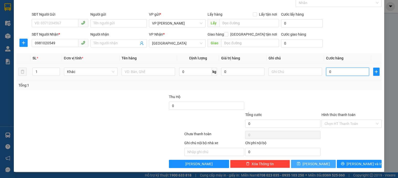
click at [329, 72] on input "0" at bounding box center [347, 71] width 43 height 8
click at [300, 163] on icon "save" at bounding box center [298, 163] width 3 height 3
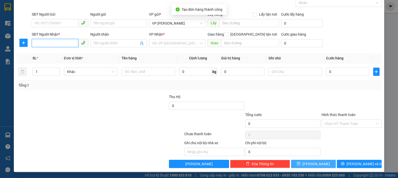
click at [38, 44] on input "SĐT Người Nhận *" at bounding box center [55, 43] width 47 height 8
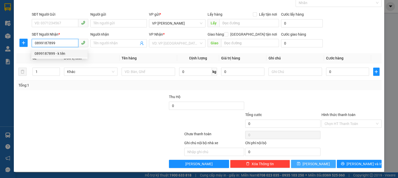
click at [50, 54] on div "0899187899 - k tên" at bounding box center [60, 54] width 50 height 6
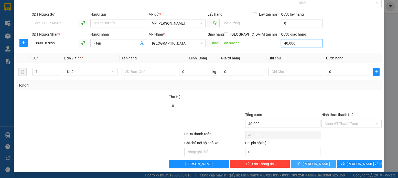
click at [291, 45] on input "40.000" at bounding box center [302, 43] width 42 height 8
click at [285, 44] on input "80" at bounding box center [302, 43] width 42 height 8
click at [326, 71] on input "0" at bounding box center [347, 71] width 43 height 8
click at [300, 163] on icon "save" at bounding box center [298, 163] width 3 height 3
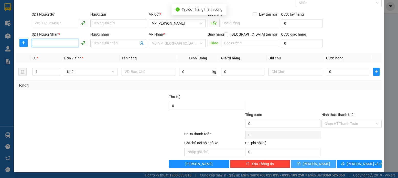
click at [36, 43] on input "SĐT Người Nhận *" at bounding box center [55, 43] width 47 height 8
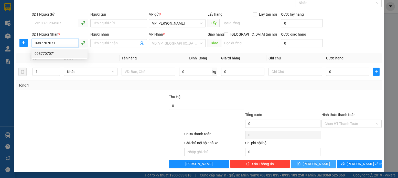
click at [48, 53] on div "0987707071" at bounding box center [60, 54] width 50 height 6
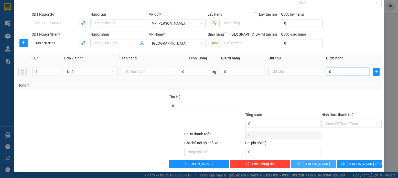
click at [328, 72] on input "0" at bounding box center [347, 71] width 43 height 8
click at [300, 165] on icon "save" at bounding box center [298, 163] width 3 height 3
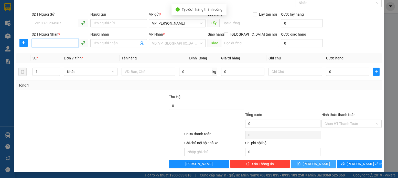
click at [35, 41] on input "SĐT Người Nhận *" at bounding box center [55, 43] width 47 height 8
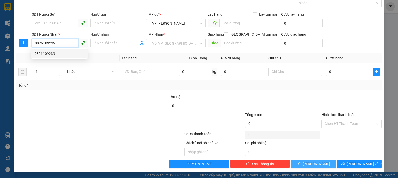
click at [47, 53] on div "0826109239" at bounding box center [60, 54] width 50 height 6
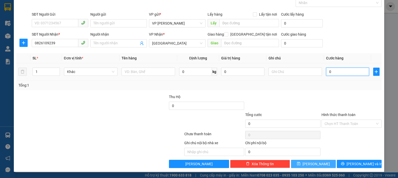
click at [329, 72] on input "0" at bounding box center [347, 71] width 43 height 8
click at [309, 164] on button "[PERSON_NAME]" at bounding box center [313, 164] width 45 height 8
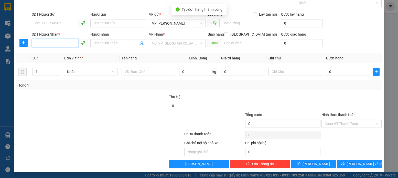
click at [34, 43] on input "SĐT Người Nhận *" at bounding box center [55, 43] width 47 height 8
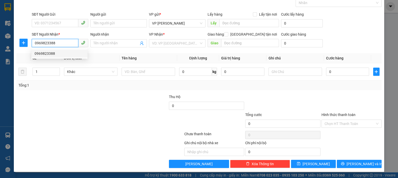
click at [47, 54] on div "0969823388" at bounding box center [60, 54] width 50 height 6
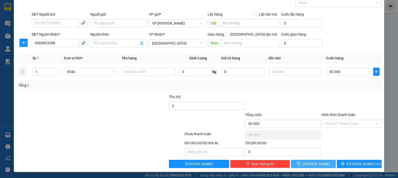
click at [300, 162] on icon "save" at bounding box center [299, 164] width 4 height 4
click at [34, 42] on input "SĐT Người Nhận *" at bounding box center [55, 43] width 47 height 8
click at [193, 43] on input "search" at bounding box center [175, 43] width 47 height 8
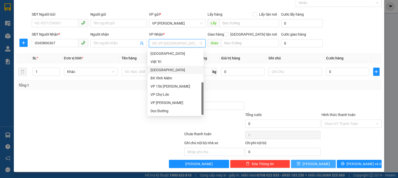
click at [163, 71] on div "[GEOGRAPHIC_DATA]" at bounding box center [175, 70] width 50 height 6
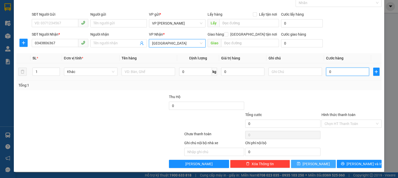
click at [329, 73] on input "0" at bounding box center [347, 71] width 43 height 8
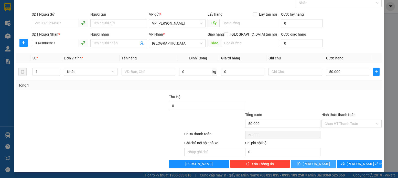
click at [300, 163] on icon "save" at bounding box center [299, 164] width 4 height 4
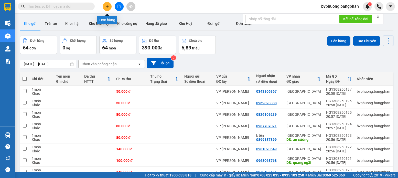
click at [109, 9] on button at bounding box center [107, 6] width 9 height 9
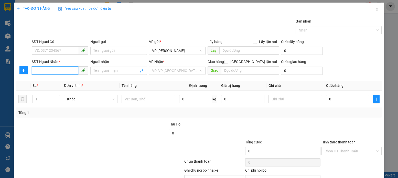
drag, startPoint x: 34, startPoint y: 70, endPoint x: 39, endPoint y: 70, distance: 5.1
click at [38, 70] on input "SĐT Người Nhận *" at bounding box center [55, 70] width 47 height 8
click at [192, 71] on input "search" at bounding box center [175, 71] width 47 height 8
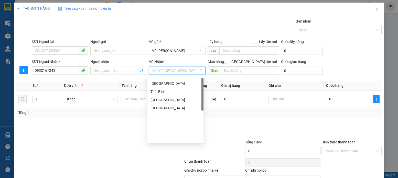
scroll to position [74, 0]
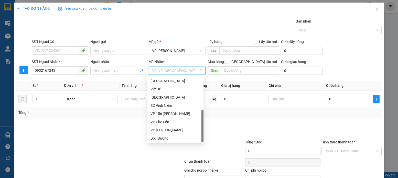
drag, startPoint x: 202, startPoint y: 88, endPoint x: 189, endPoint y: 127, distance: 40.5
click at [202, 126] on div at bounding box center [202, 125] width 2 height 33
drag, startPoint x: 159, startPoint y: 97, endPoint x: 170, endPoint y: 97, distance: 10.5
click at [161, 97] on div "[GEOGRAPHIC_DATA]" at bounding box center [175, 97] width 50 height 6
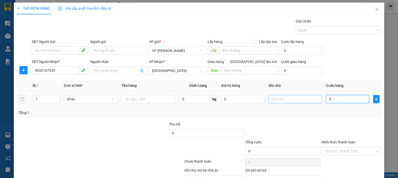
drag, startPoint x: 328, startPoint y: 100, endPoint x: 315, endPoint y: 97, distance: 13.1
click at [327, 99] on input "0" at bounding box center [347, 99] width 43 height 8
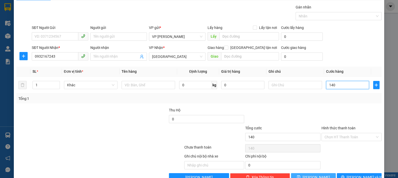
scroll to position [27, 0]
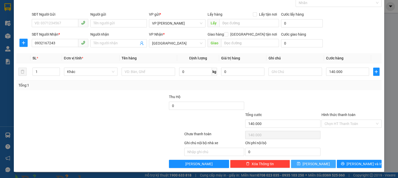
click at [300, 164] on icon "save" at bounding box center [298, 163] width 3 height 3
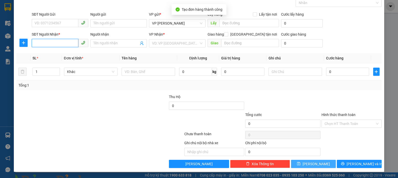
click at [33, 43] on input "SĐT Người Nhận *" at bounding box center [55, 43] width 47 height 8
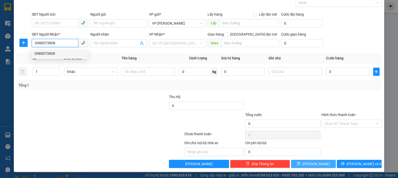
click at [45, 52] on div "0988573808" at bounding box center [60, 54] width 50 height 6
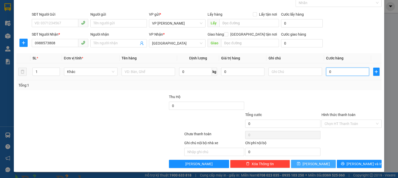
click at [328, 72] on input "0" at bounding box center [347, 71] width 43 height 8
click at [300, 162] on icon "save" at bounding box center [299, 164] width 4 height 4
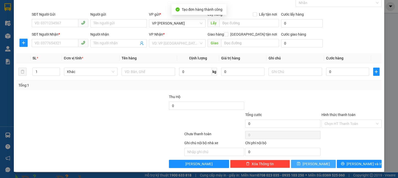
click at [102, 177] on span at bounding box center [96, 180] width 12 height 5
click at [102, 177] on img at bounding box center [100, 180] width 3 height 3
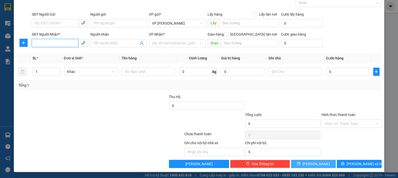
click at [33, 45] on input "SĐT Người Nhận *" at bounding box center [55, 43] width 47 height 8
click at [46, 53] on div "0906449741" at bounding box center [60, 54] width 50 height 6
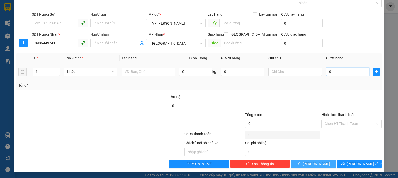
click at [329, 72] on input "0" at bounding box center [347, 71] width 43 height 8
click at [302, 162] on button "[PERSON_NAME]" at bounding box center [313, 164] width 45 height 8
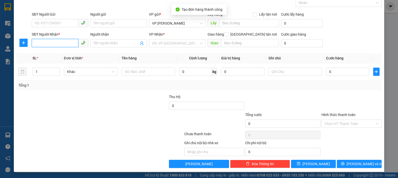
click at [37, 43] on input "SĐT Người Nhận *" at bounding box center [55, 43] width 47 height 8
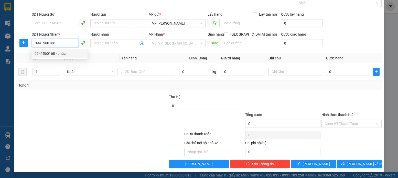
click at [55, 54] on div "0941560168 - phúc" at bounding box center [60, 54] width 50 height 6
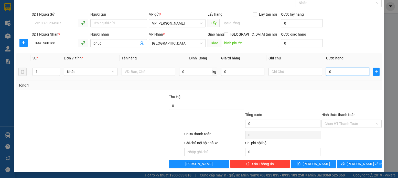
click at [329, 73] on input "0" at bounding box center [347, 71] width 43 height 8
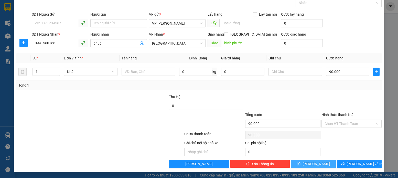
click at [300, 163] on icon "save" at bounding box center [299, 164] width 4 height 4
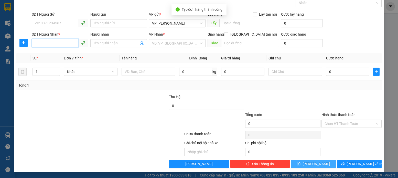
click at [35, 43] on input "SĐT Người Nhận *" at bounding box center [55, 43] width 47 height 8
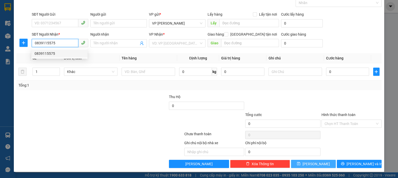
click at [51, 53] on div "0839115575" at bounding box center [60, 54] width 50 height 6
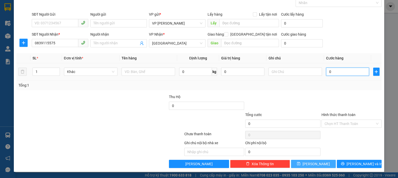
click at [329, 71] on input "0" at bounding box center [347, 71] width 43 height 8
click at [300, 165] on span "save" at bounding box center [299, 164] width 4 height 4
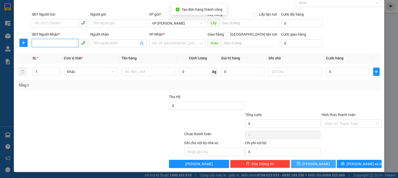
click at [36, 42] on input "SĐT Người Nhận *" at bounding box center [55, 43] width 47 height 8
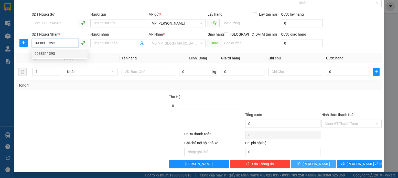
drag, startPoint x: 49, startPoint y: 53, endPoint x: 131, endPoint y: 65, distance: 82.7
click at [51, 53] on div "0938311393" at bounding box center [60, 54] width 50 height 6
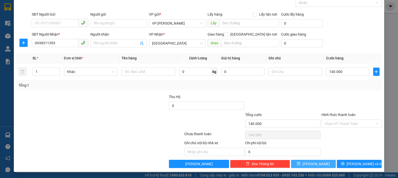
click at [300, 164] on icon "save" at bounding box center [299, 164] width 4 height 4
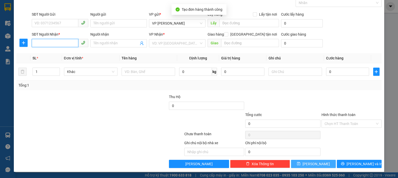
click at [33, 39] on input "SĐT Người Nhận *" at bounding box center [55, 43] width 47 height 8
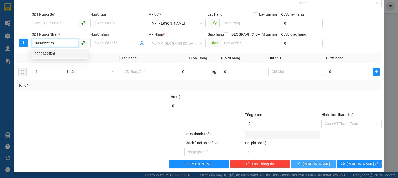
click at [52, 54] on div "0909322526" at bounding box center [60, 54] width 50 height 6
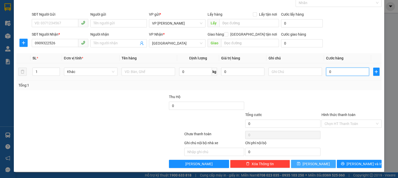
click at [326, 69] on input "0" at bounding box center [347, 71] width 43 height 8
click at [300, 164] on icon "save" at bounding box center [299, 164] width 4 height 4
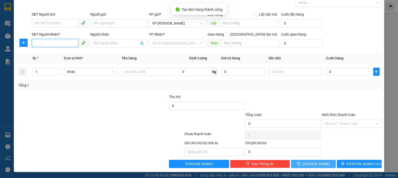
click at [35, 44] on input "SĐT Người Nhận *" at bounding box center [55, 43] width 47 height 8
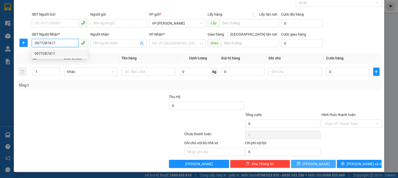
click at [48, 53] on div "0977287417" at bounding box center [60, 54] width 50 height 6
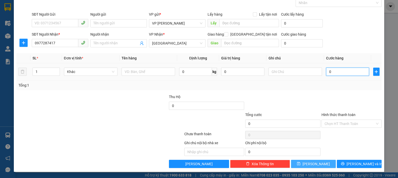
click at [329, 72] on input "0" at bounding box center [347, 71] width 43 height 8
click at [300, 163] on icon "save" at bounding box center [299, 164] width 4 height 4
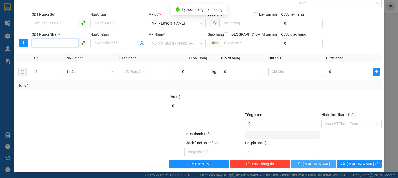
drag, startPoint x: 32, startPoint y: 42, endPoint x: 38, endPoint y: 43, distance: 6.2
click at [37, 43] on input "SĐT Người Nhận *" at bounding box center [55, 43] width 47 height 8
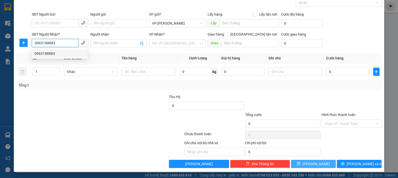
click at [44, 53] on div "0963188883" at bounding box center [60, 54] width 50 height 6
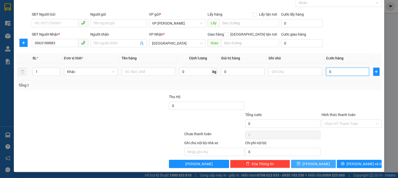
click at [327, 71] on input "0" at bounding box center [347, 71] width 43 height 8
click at [300, 164] on icon "save" at bounding box center [299, 164] width 4 height 4
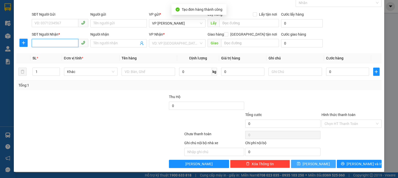
click at [36, 43] on input "SĐT Người Nhận *" at bounding box center [55, 43] width 47 height 8
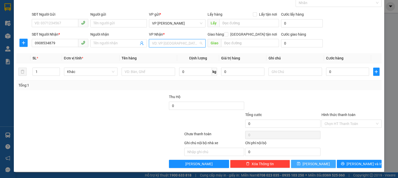
click at [194, 41] on input "search" at bounding box center [175, 43] width 47 height 8
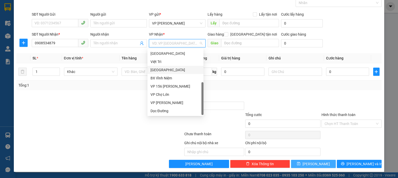
click at [161, 71] on div "[GEOGRAPHIC_DATA]" at bounding box center [175, 70] width 50 height 6
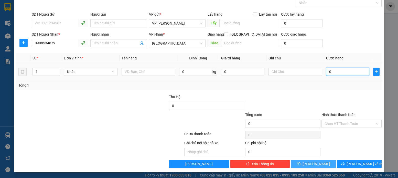
click at [326, 72] on input "0" at bounding box center [347, 71] width 43 height 8
click at [300, 163] on icon "save" at bounding box center [299, 164] width 4 height 4
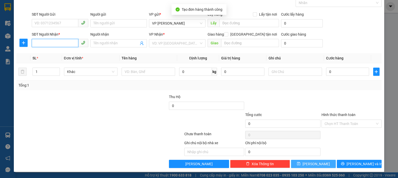
click at [35, 43] on input "SĐT Người Nhận *" at bounding box center [55, 43] width 47 height 8
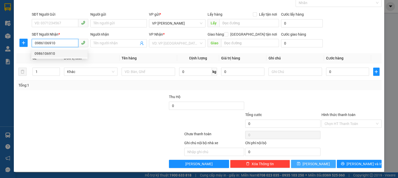
click at [51, 52] on div "0986106910" at bounding box center [60, 54] width 50 height 6
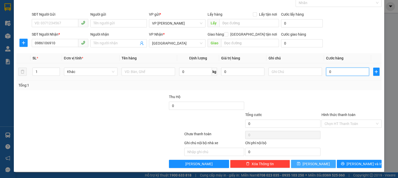
click at [328, 73] on input "0" at bounding box center [347, 71] width 43 height 8
click at [300, 164] on icon "save" at bounding box center [299, 164] width 4 height 4
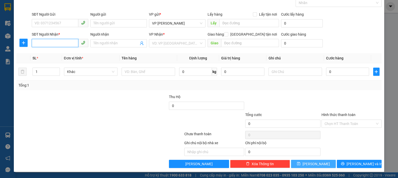
click at [33, 41] on input "SĐT Người Nhận *" at bounding box center [55, 43] width 47 height 8
click at [48, 53] on div "0942107070" at bounding box center [60, 54] width 50 height 6
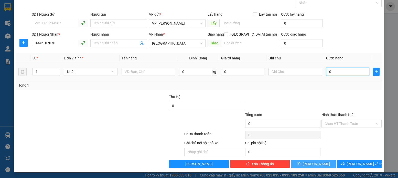
click at [327, 71] on input "0" at bounding box center [347, 71] width 43 height 8
click at [300, 163] on icon "save" at bounding box center [299, 164] width 4 height 4
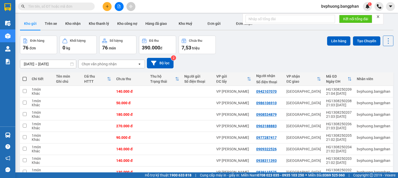
scroll to position [50, 0]
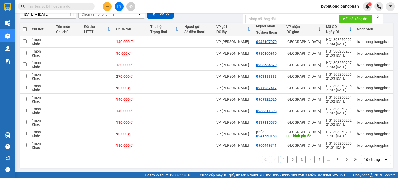
click at [384, 159] on icon "open" at bounding box center [386, 159] width 4 height 4
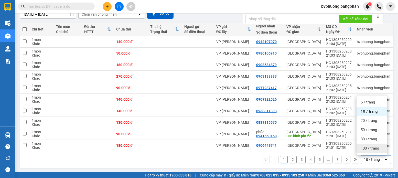
click at [371, 148] on span "100 / trang" at bounding box center [369, 147] width 18 height 5
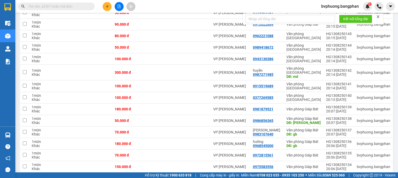
scroll to position [809, 0]
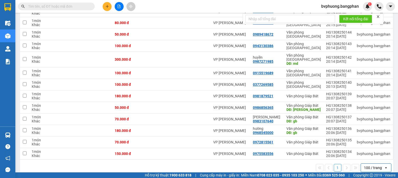
click at [384, 165] on icon "open" at bounding box center [386, 167] width 4 height 4
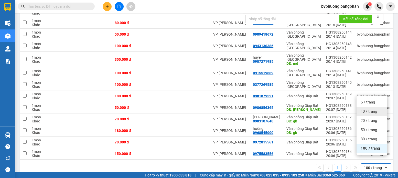
click at [368, 111] on span "10 / trang" at bounding box center [368, 111] width 16 height 5
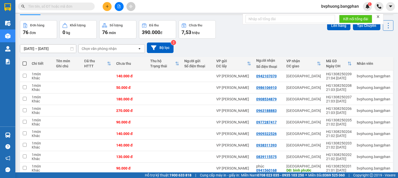
scroll to position [0, 0]
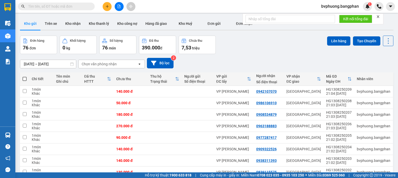
click at [25, 78] on span at bounding box center [24, 79] width 4 height 4
click at [25, 76] on input "checkbox" at bounding box center [25, 76] width 0 height 0
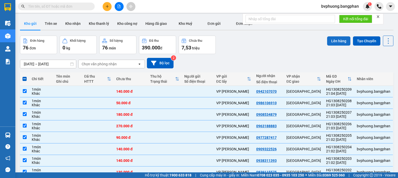
click at [336, 40] on button "Lên hàng" at bounding box center [338, 40] width 23 height 9
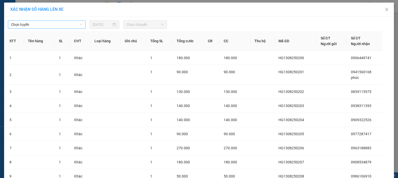
drag, startPoint x: 72, startPoint y: 23, endPoint x: 76, endPoint y: 24, distance: 3.5
click at [74, 23] on span "Chọn tuyến" at bounding box center [46, 25] width 71 height 8
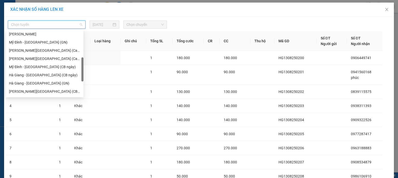
drag, startPoint x: 83, startPoint y: 38, endPoint x: 82, endPoint y: 65, distance: 27.4
click at [83, 64] on div at bounding box center [82, 69] width 2 height 24
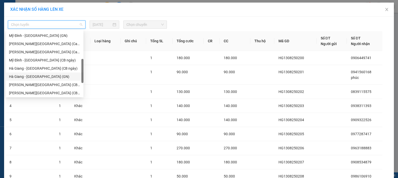
click at [33, 77] on div "Hà Giang - [GEOGRAPHIC_DATA] (GN)" at bounding box center [44, 77] width 71 height 6
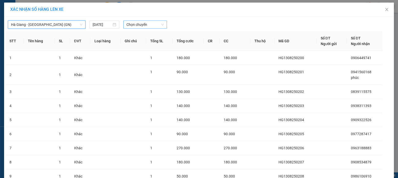
click at [139, 23] on span "Chọn chuyến" at bounding box center [144, 25] width 37 height 8
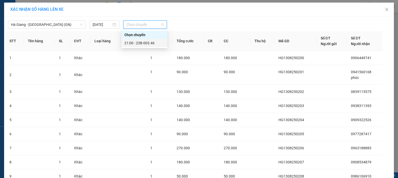
click at [140, 42] on div "21:00 - 23B-003.46" at bounding box center [144, 43] width 40 height 6
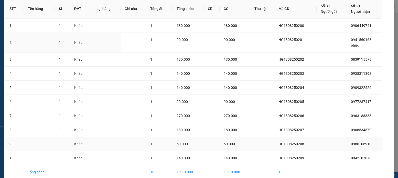
scroll to position [60, 0]
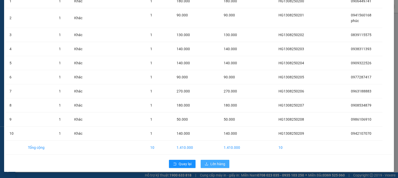
click at [212, 162] on span "Lên hàng" at bounding box center [217, 164] width 15 height 6
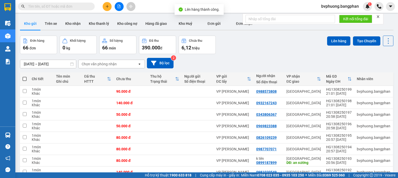
click at [24, 78] on span at bounding box center [24, 79] width 4 height 4
click at [25, 76] on input "checkbox" at bounding box center [25, 76] width 0 height 0
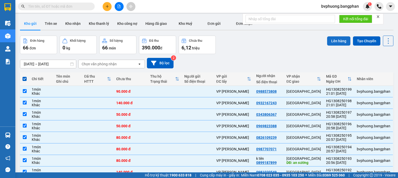
drag, startPoint x: 334, startPoint y: 39, endPoint x: 326, endPoint y: 39, distance: 8.4
click at [329, 39] on button "Lên hàng" at bounding box center [338, 40] width 23 height 9
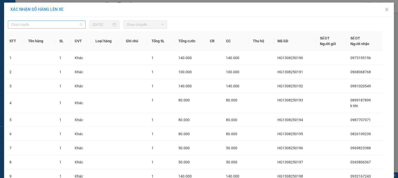
drag, startPoint x: 72, startPoint y: 23, endPoint x: 74, endPoint y: 26, distance: 3.6
click at [73, 25] on span "Chọn tuyến" at bounding box center [46, 25] width 71 height 8
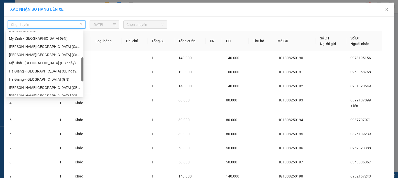
scroll to position [106, 0]
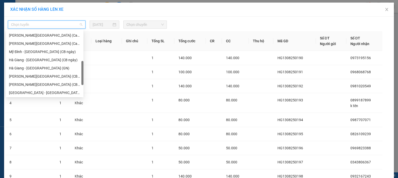
drag, startPoint x: 82, startPoint y: 41, endPoint x: 80, endPoint y: 68, distance: 27.4
click at [80, 68] on div "[PERSON_NAME][GEOGRAPHIC_DATA] ([GEOGRAPHIC_DATA]) [GEOGRAPHIC_DATA][PERSON_NAM…" at bounding box center [44, 63] width 77 height 65
click at [28, 69] on div "Hà Giang - [GEOGRAPHIC_DATA] (GN)" at bounding box center [44, 68] width 71 height 6
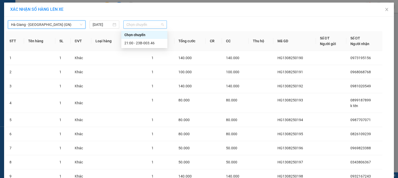
click at [155, 25] on span "Chọn chuyến" at bounding box center [144, 25] width 37 height 8
click at [149, 44] on div "21:00 - 23B-003.46" at bounding box center [144, 43] width 40 height 6
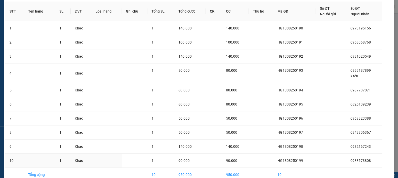
scroll to position [60, 0]
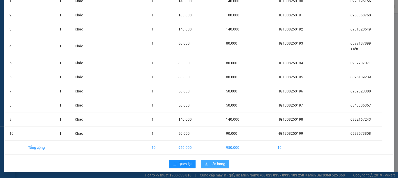
click at [214, 164] on span "Lên hàng" at bounding box center [217, 164] width 15 height 6
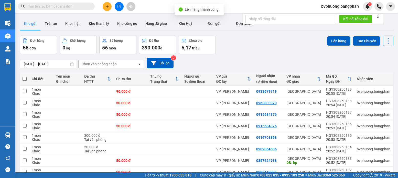
drag, startPoint x: 25, startPoint y: 78, endPoint x: 87, endPoint y: 62, distance: 63.9
click at [25, 78] on span at bounding box center [24, 79] width 4 height 4
click at [25, 76] on input "checkbox" at bounding box center [25, 76] width 0 height 0
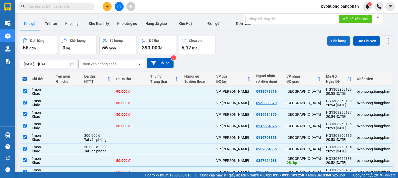
drag, startPoint x: 333, startPoint y: 40, endPoint x: 329, endPoint y: 40, distance: 3.3
click at [331, 40] on button "Lên hàng" at bounding box center [338, 40] width 23 height 9
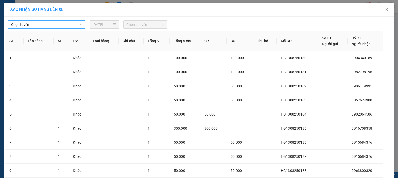
click at [70, 25] on span "Chọn tuyến" at bounding box center [46, 25] width 71 height 8
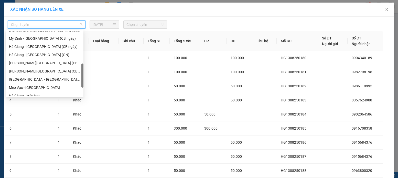
drag, startPoint x: 82, startPoint y: 38, endPoint x: 71, endPoint y: 74, distance: 38.0
click at [79, 72] on div "[PERSON_NAME][GEOGRAPHIC_DATA] (Cabin đêm) [GEOGRAPHIC_DATA] - [GEOGRAPHIC_DATA…" at bounding box center [44, 63] width 77 height 65
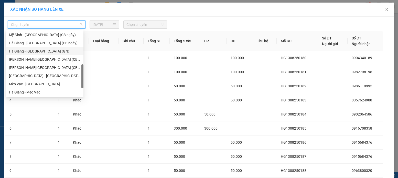
drag, startPoint x: 37, startPoint y: 51, endPoint x: 59, endPoint y: 48, distance: 22.7
click at [40, 51] on div "Hà Giang - [GEOGRAPHIC_DATA] (GN)" at bounding box center [44, 51] width 71 height 6
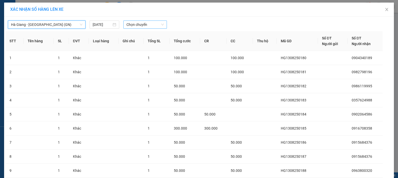
click at [141, 23] on span "Chọn chuyến" at bounding box center [144, 25] width 37 height 8
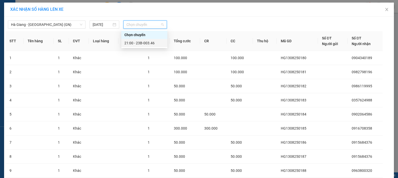
click at [145, 42] on div "21:00 - 23B-003.46" at bounding box center [144, 43] width 40 height 6
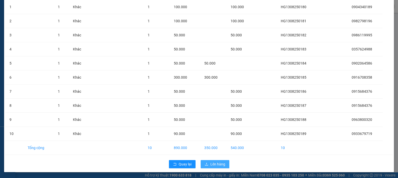
scroll to position [54, 0]
click at [215, 164] on span "Lên hàng" at bounding box center [217, 164] width 15 height 6
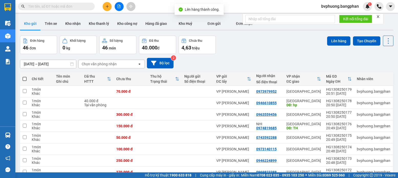
click at [25, 78] on span at bounding box center [24, 79] width 4 height 4
click at [25, 76] on input "checkbox" at bounding box center [25, 76] width 0 height 0
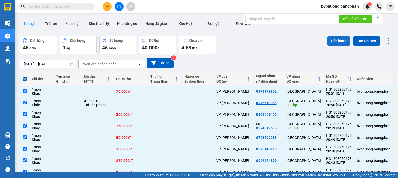
click at [332, 40] on button "Lên hàng" at bounding box center [338, 40] width 23 height 9
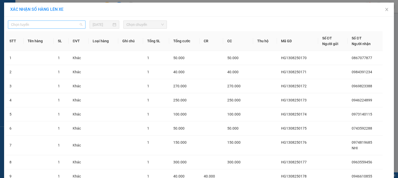
click at [69, 25] on span "Chọn tuyến" at bounding box center [46, 25] width 71 height 8
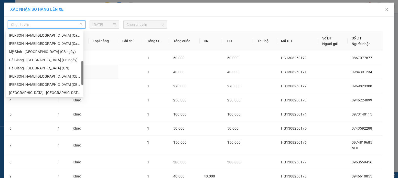
drag, startPoint x: 83, startPoint y: 36, endPoint x: 57, endPoint y: 66, distance: 39.9
click at [84, 66] on body "Kết quả tìm kiếm ( 0 ) Bộ lọc No Data bvphuong.bangphan 1 Điều hành xe Kho hàng…" at bounding box center [199, 89] width 398 height 178
click at [34, 66] on div "Hà Giang - [GEOGRAPHIC_DATA] (GN)" at bounding box center [44, 67] width 71 height 6
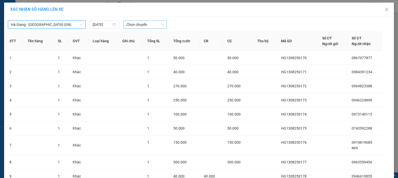
click at [152, 24] on span "Chọn chuyến" at bounding box center [144, 25] width 37 height 8
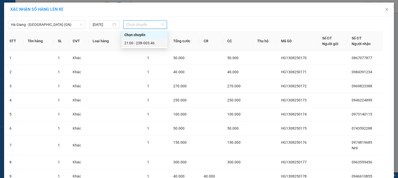
click at [146, 43] on div "21:00 - 23B-003.46" at bounding box center [144, 43] width 40 height 6
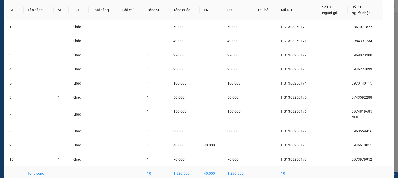
scroll to position [60, 0]
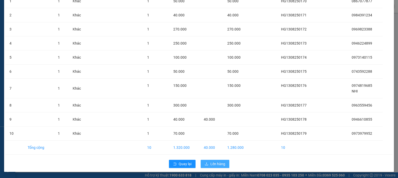
click at [217, 164] on span "Lên hàng" at bounding box center [217, 164] width 15 height 6
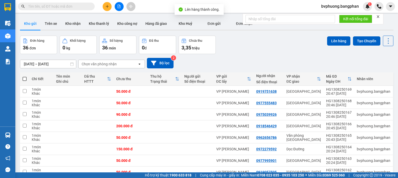
click at [26, 78] on span at bounding box center [24, 79] width 4 height 4
click at [25, 76] on input "checkbox" at bounding box center [25, 76] width 0 height 0
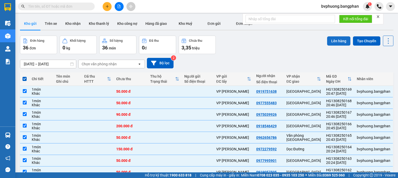
click at [330, 38] on button "Lên hàng" at bounding box center [338, 40] width 23 height 9
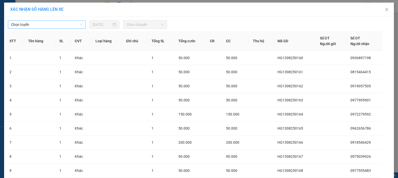
click at [76, 26] on span "Chọn tuyến" at bounding box center [46, 25] width 71 height 8
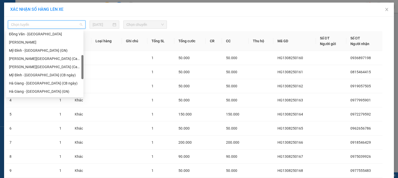
scroll to position [87, 0]
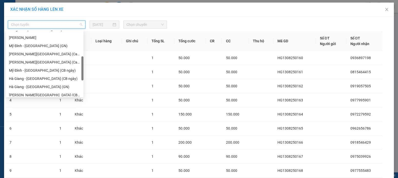
drag, startPoint x: 83, startPoint y: 36, endPoint x: 80, endPoint y: 60, distance: 24.7
click at [80, 60] on div "Đồng Văn - [GEOGRAPHIC_DATA] [GEOGRAPHIC_DATA] - [GEOGRAPHIC_DATA] - [GEOGRAPHI…" at bounding box center [44, 63] width 77 height 65
drag, startPoint x: 19, startPoint y: 88, endPoint x: 22, endPoint y: 88, distance: 2.8
click at [22, 88] on div "Hà Giang - [GEOGRAPHIC_DATA] (GN)" at bounding box center [44, 87] width 71 height 6
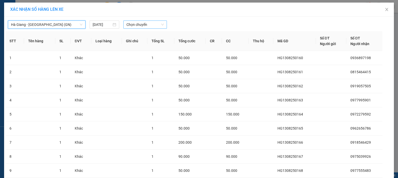
click at [144, 25] on span "Chọn chuyến" at bounding box center [144, 25] width 37 height 8
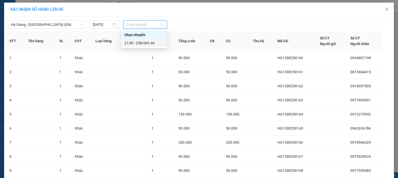
click at [141, 42] on div "21:00 - 23B-003.46" at bounding box center [144, 43] width 40 height 6
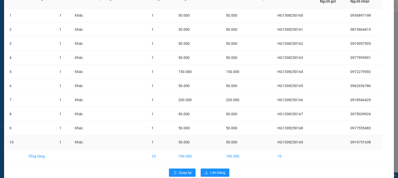
scroll to position [54, 0]
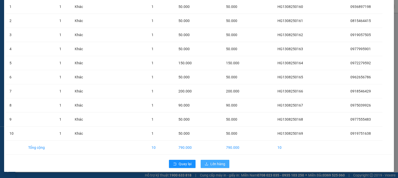
click at [215, 165] on span "Lên hàng" at bounding box center [217, 164] width 15 height 6
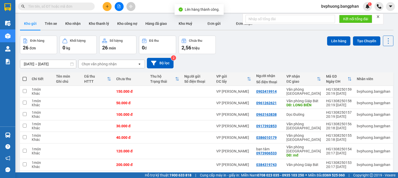
click at [23, 78] on span at bounding box center [24, 79] width 4 height 4
click at [25, 76] on input "checkbox" at bounding box center [25, 76] width 0 height 0
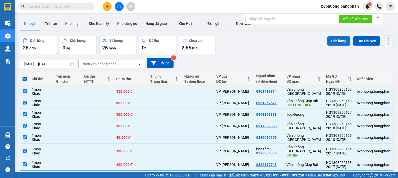
drag, startPoint x: 336, startPoint y: 42, endPoint x: 329, endPoint y: 42, distance: 7.7
click at [331, 42] on button "Lên hàng" at bounding box center [338, 40] width 23 height 9
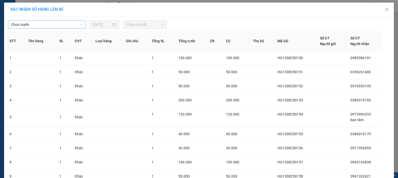
click at [75, 25] on span "Chọn tuyến" at bounding box center [46, 25] width 71 height 8
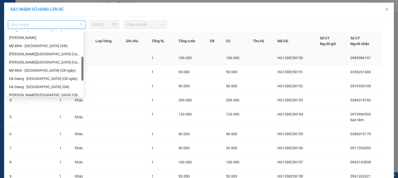
scroll to position [90, 0]
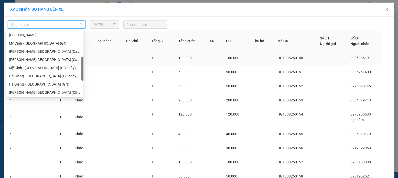
drag, startPoint x: 83, startPoint y: 39, endPoint x: 86, endPoint y: 62, distance: 23.6
click at [86, 62] on body "Kết quả tìm kiếm ( 0 ) Bộ lọc No Data bvphuong.bangphan 1 Điều hành xe Kho hàng…" at bounding box center [199, 89] width 398 height 178
drag, startPoint x: 31, startPoint y: 84, endPoint x: 44, endPoint y: 82, distance: 12.4
click at [36, 84] on div "Hà Giang - [GEOGRAPHIC_DATA] (GN)" at bounding box center [44, 84] width 71 height 6
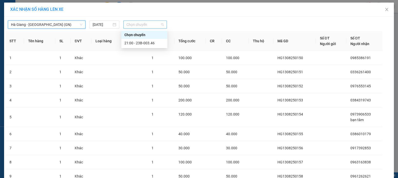
click at [150, 24] on span "Chọn chuyến" at bounding box center [144, 25] width 37 height 8
click at [146, 42] on div "21:00 - 23B-003.46" at bounding box center [144, 43] width 40 height 6
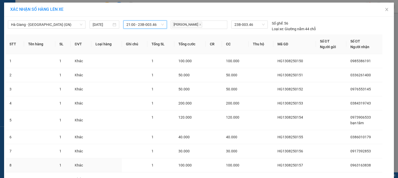
scroll to position [60, 0]
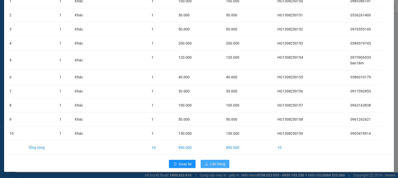
click at [213, 164] on span "Lên hàng" at bounding box center [217, 164] width 15 height 6
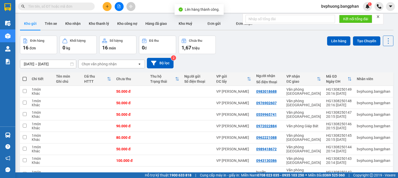
click at [24, 77] on span at bounding box center [24, 79] width 4 height 4
click at [25, 76] on input "checkbox" at bounding box center [25, 76] width 0 height 0
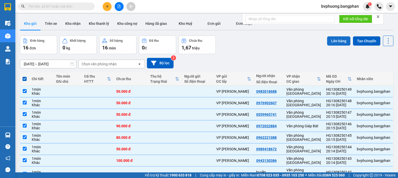
click at [334, 41] on button "Lên hàng" at bounding box center [338, 40] width 23 height 9
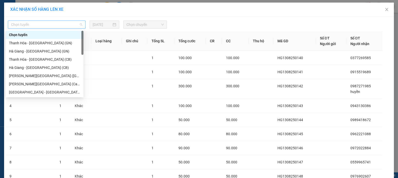
click at [76, 24] on span "Chọn tuyến" at bounding box center [46, 25] width 71 height 8
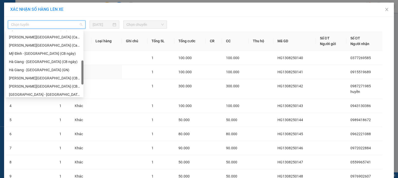
drag, startPoint x: 83, startPoint y: 38, endPoint x: 78, endPoint y: 69, distance: 31.4
click at [81, 68] on div at bounding box center [82, 72] width 2 height 24
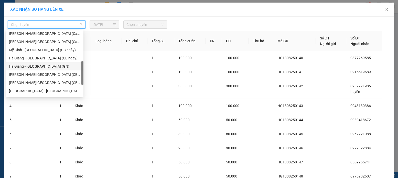
drag, startPoint x: 35, startPoint y: 67, endPoint x: 37, endPoint y: 66, distance: 2.7
click at [35, 67] on div "Hà Giang - [GEOGRAPHIC_DATA] (GN)" at bounding box center [44, 66] width 71 height 6
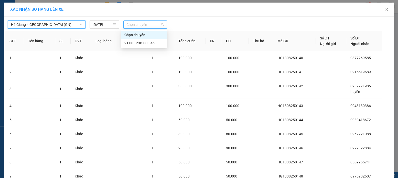
click at [143, 26] on span "Chọn chuyến" at bounding box center [144, 25] width 37 height 8
click at [147, 43] on div "21:00 - 23B-003.46" at bounding box center [144, 43] width 40 height 6
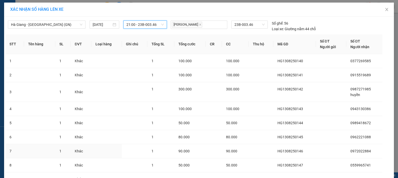
scroll to position [60, 0]
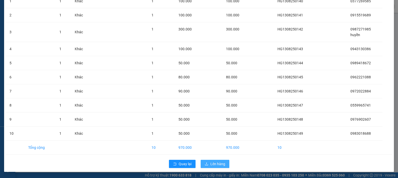
click at [211, 163] on span "Lên hàng" at bounding box center [217, 164] width 15 height 6
click at [216, 164] on span "Lên hàng" at bounding box center [217, 164] width 15 height 6
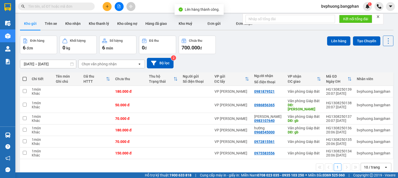
click at [25, 78] on span at bounding box center [24, 79] width 4 height 4
click at [25, 76] on input "checkbox" at bounding box center [25, 76] width 0 height 0
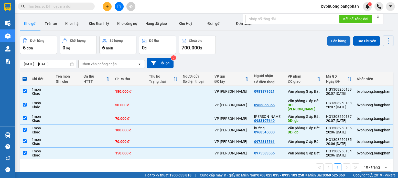
click at [336, 38] on button "Lên hàng" at bounding box center [338, 40] width 23 height 9
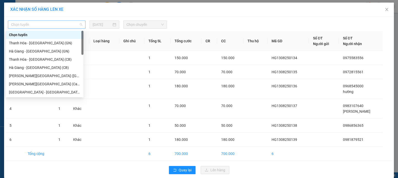
drag, startPoint x: 76, startPoint y: 24, endPoint x: 80, endPoint y: 35, distance: 11.0
click at [77, 26] on span "Chọn tuyến" at bounding box center [46, 25] width 71 height 8
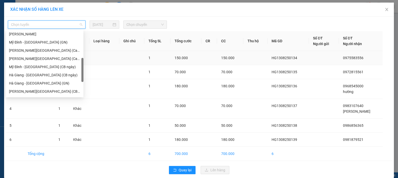
scroll to position [95, 0]
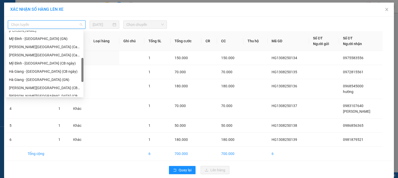
drag, startPoint x: 82, startPoint y: 37, endPoint x: 74, endPoint y: 66, distance: 29.4
click at [83, 65] on body "Kết quả tìm kiếm ( 0 ) Bộ lọc No Data bvphuong.bangphan 1 Điều hành xe Kho hàng…" at bounding box center [199, 89] width 398 height 178
drag, startPoint x: 38, startPoint y: 81, endPoint x: 45, endPoint y: 81, distance: 7.2
click at [44, 81] on div "Hà Giang - [GEOGRAPHIC_DATA] (GN)" at bounding box center [44, 79] width 71 height 6
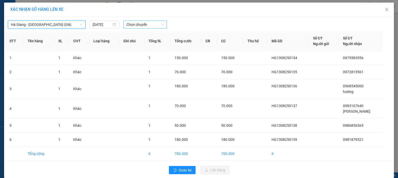
click at [142, 23] on span "Chọn chuyến" at bounding box center [144, 25] width 37 height 8
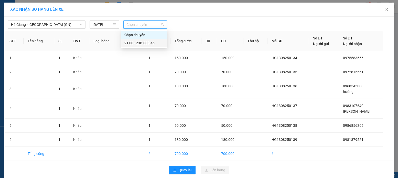
click at [143, 43] on div "21:00 - 23B-003.46" at bounding box center [144, 43] width 40 height 6
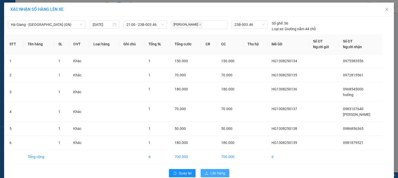
click at [212, 173] on span "Lên hàng" at bounding box center [217, 173] width 15 height 6
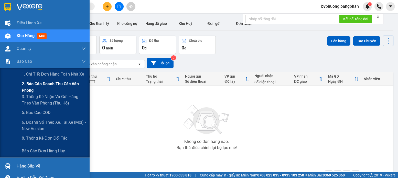
click at [36, 84] on span "2. Báo cáo doanh thu các văn phòng" at bounding box center [54, 87] width 64 height 13
